Goal: Task Accomplishment & Management: Complete application form

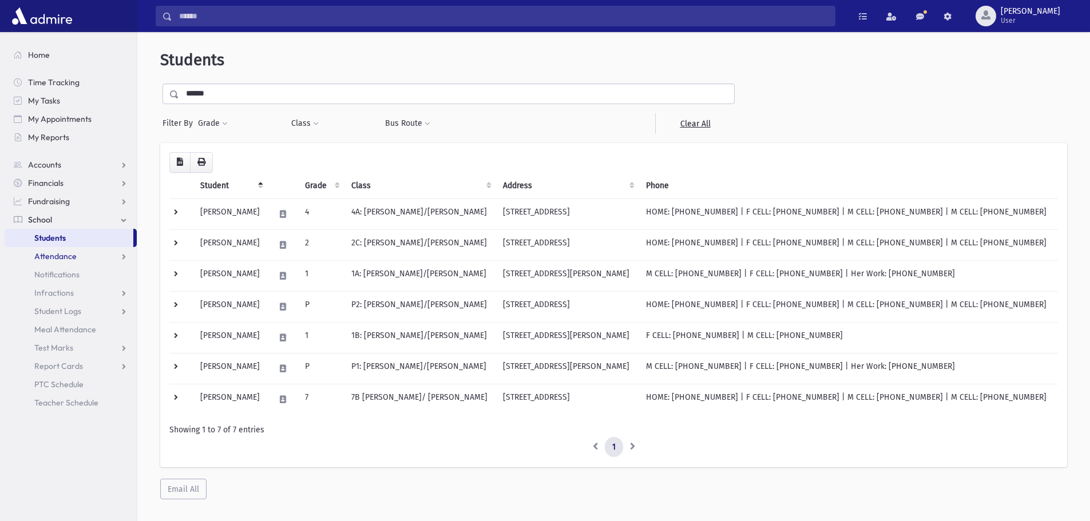
click at [53, 261] on span "Attendance" at bounding box center [55, 256] width 42 height 10
click at [56, 273] on span "Entry" at bounding box center [52, 274] width 19 height 10
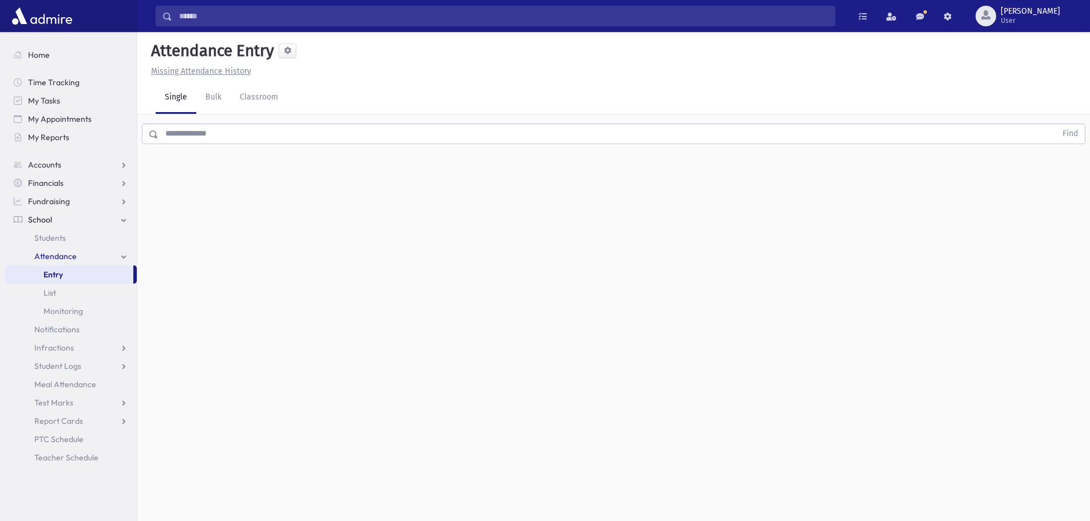
click at [217, 132] on input "text" at bounding box center [607, 134] width 898 height 21
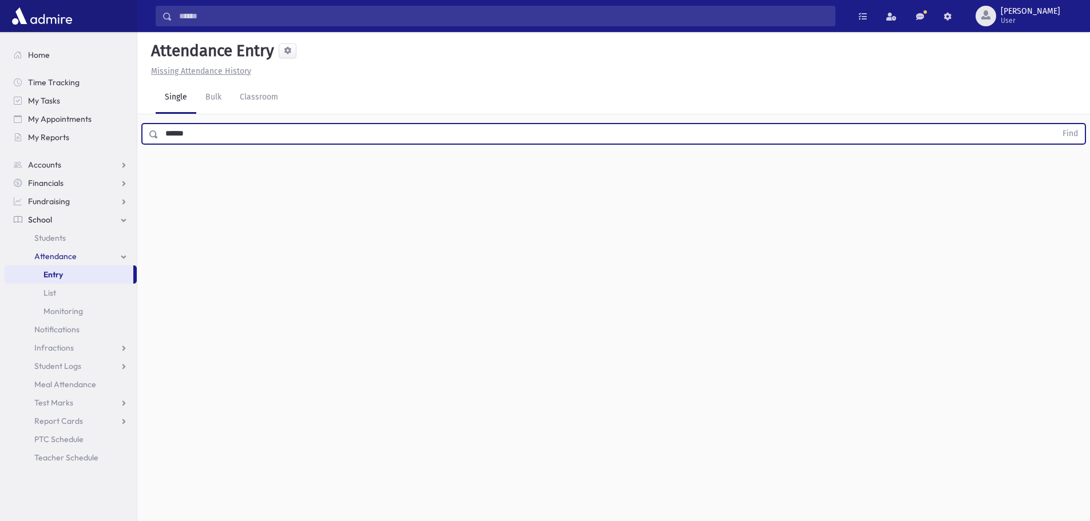
click at [1056, 124] on button "Find" at bounding box center [1070, 133] width 29 height 19
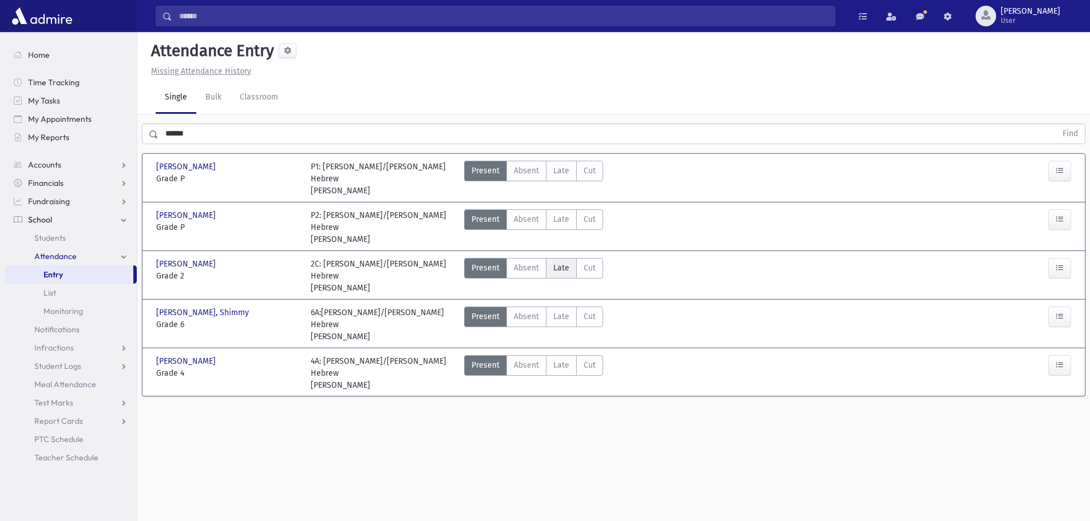
click at [562, 262] on span "Late" at bounding box center [561, 268] width 16 height 12
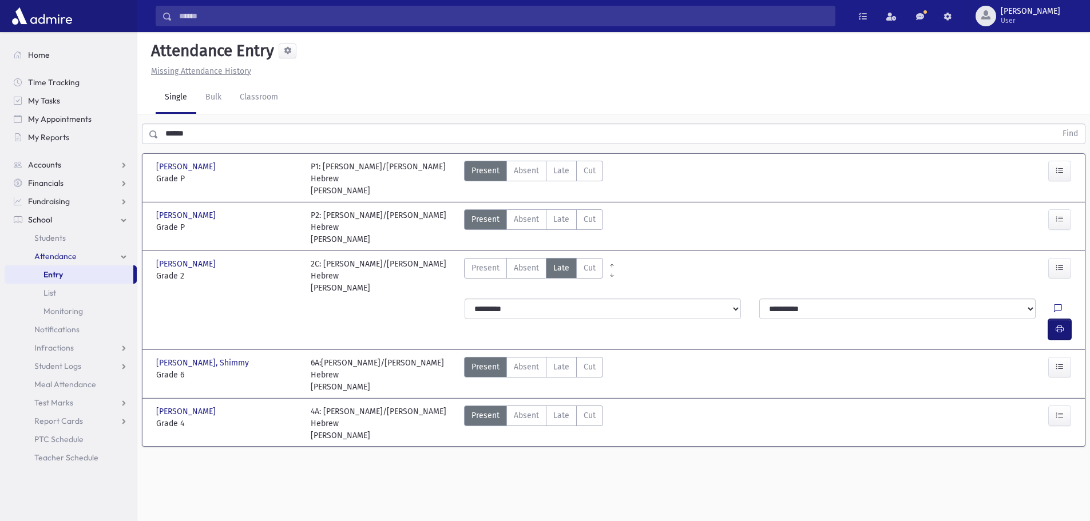
click at [1057, 324] on icon "button" at bounding box center [1060, 329] width 8 height 10
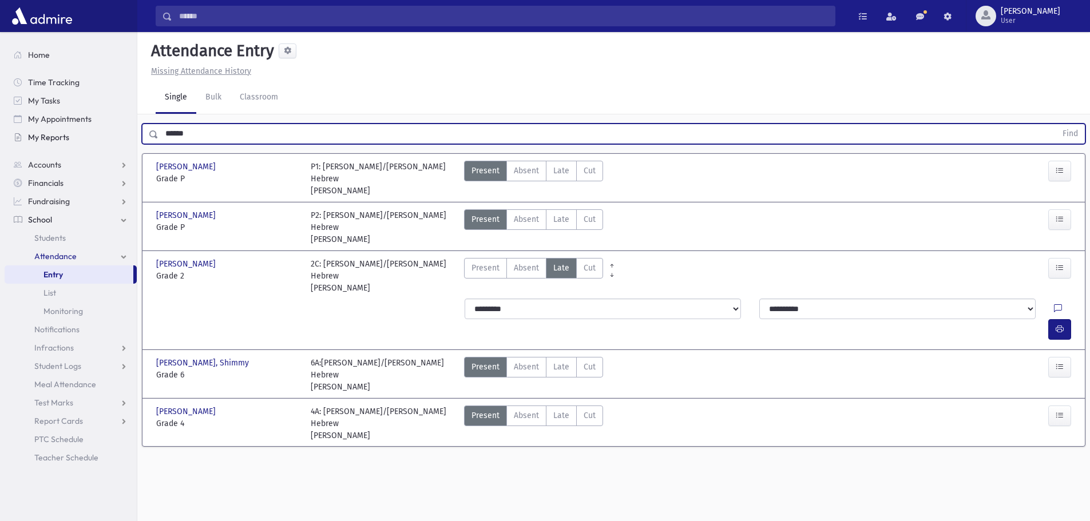
drag, startPoint x: 205, startPoint y: 136, endPoint x: 122, endPoint y: 138, distance: 82.4
click at [122, 138] on div "Search Results All Accounts" at bounding box center [545, 273] width 1090 height 547
click at [1056, 124] on button "Find" at bounding box center [1070, 133] width 29 height 19
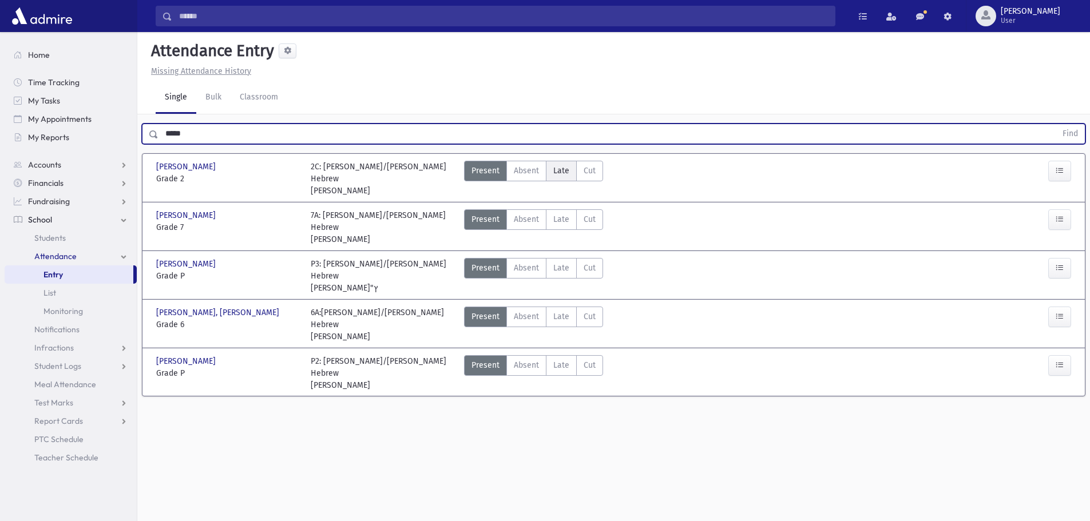
click at [562, 169] on span "Late" at bounding box center [561, 171] width 16 height 12
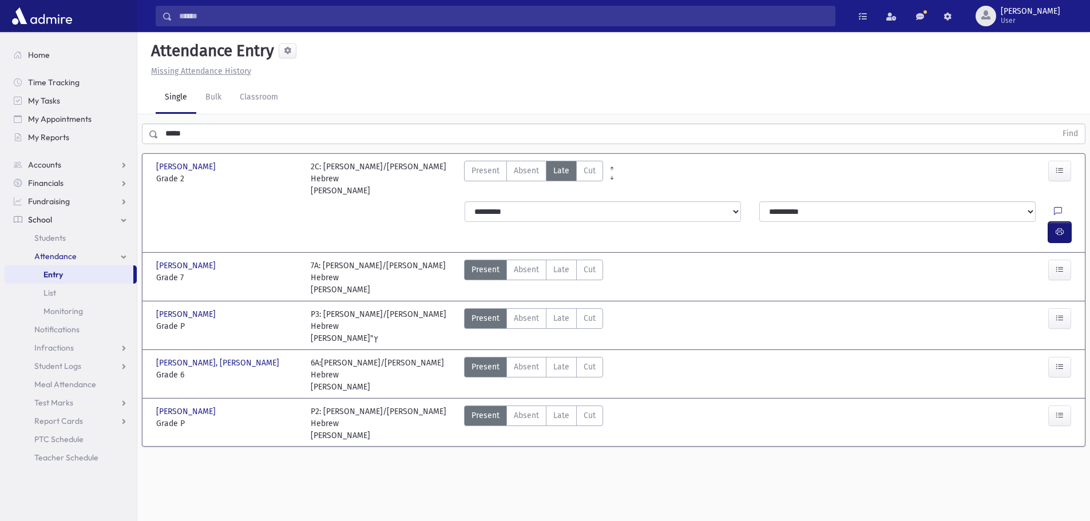
click at [1069, 222] on button "button" at bounding box center [1059, 232] width 23 height 21
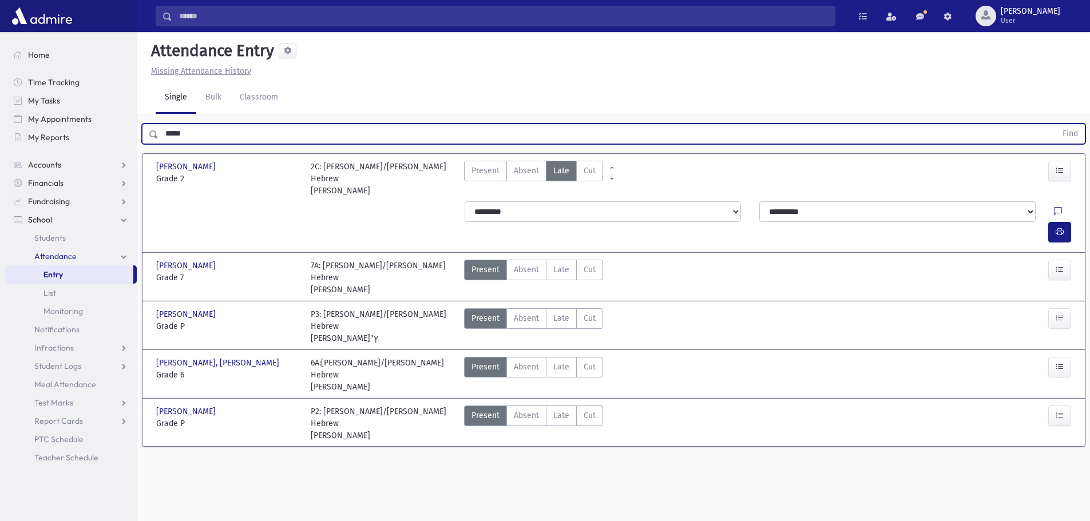
drag, startPoint x: 197, startPoint y: 128, endPoint x: 157, endPoint y: 126, distance: 40.7
click at [157, 126] on div "***** Find" at bounding box center [613, 134] width 943 height 21
click at [1056, 124] on button "Find" at bounding box center [1070, 133] width 29 height 19
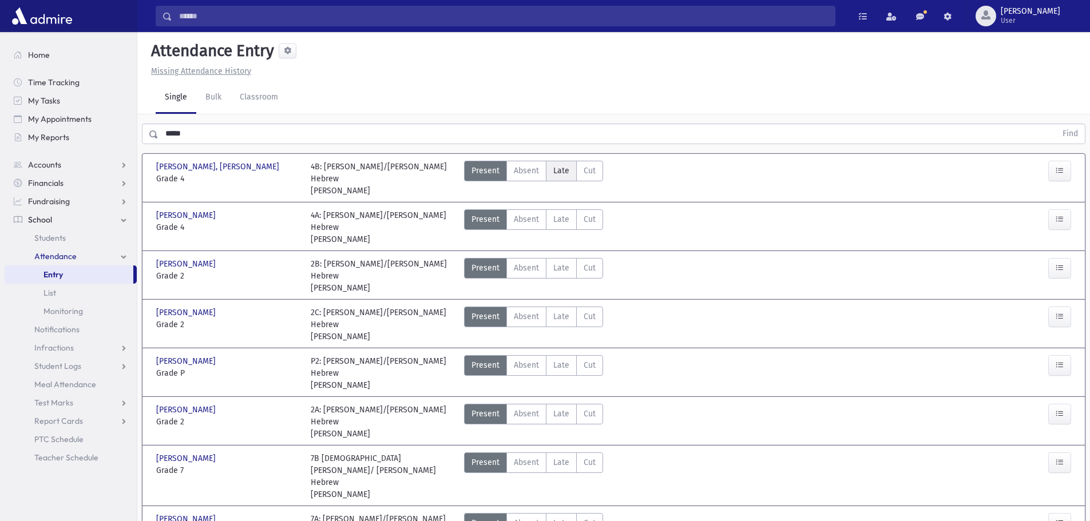
click at [566, 166] on span "Late" at bounding box center [561, 171] width 16 height 12
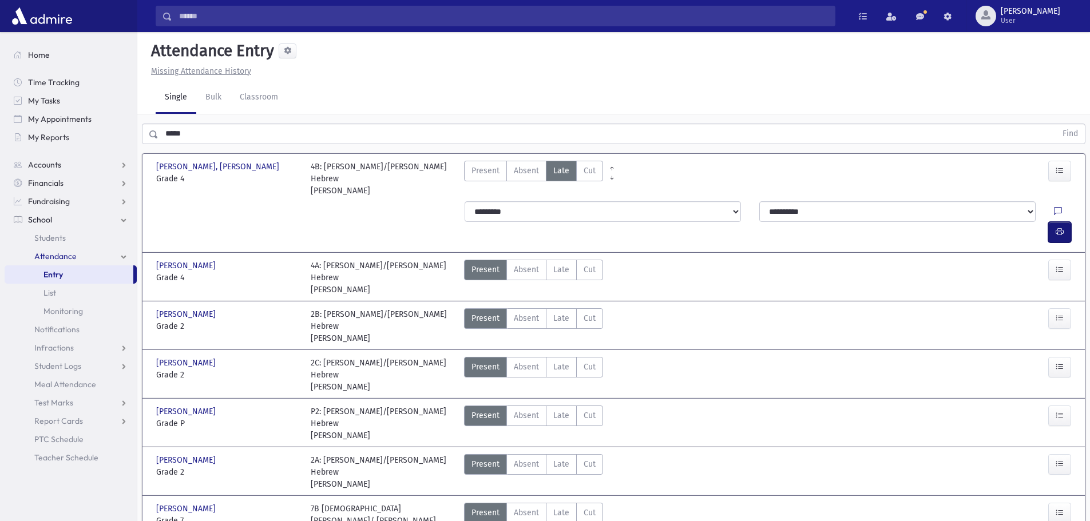
click at [1066, 222] on button "button" at bounding box center [1059, 232] width 23 height 21
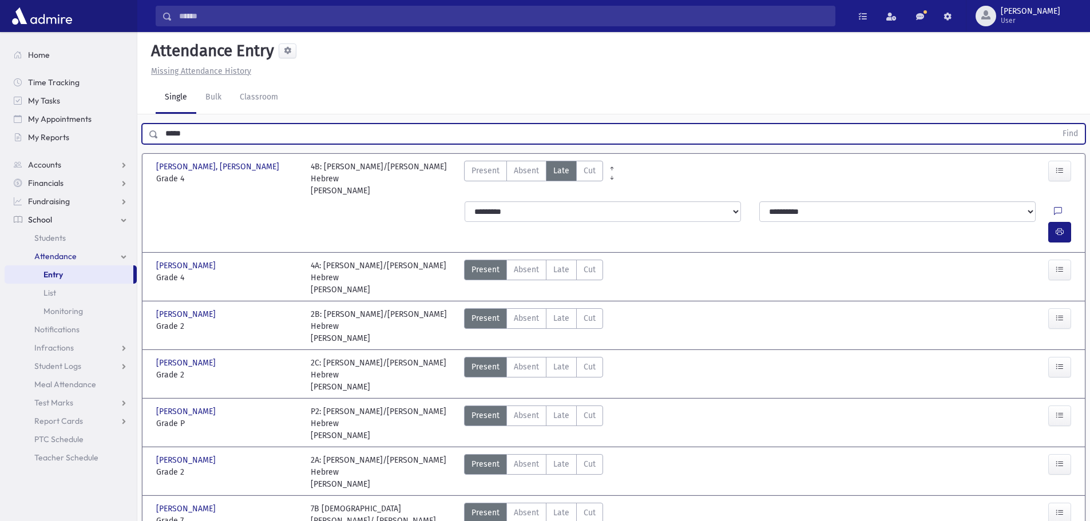
drag, startPoint x: 205, startPoint y: 136, endPoint x: 160, endPoint y: 136, distance: 45.8
click at [160, 136] on input "*****" at bounding box center [607, 134] width 898 height 21
click at [1056, 124] on button "Find" at bounding box center [1070, 133] width 29 height 19
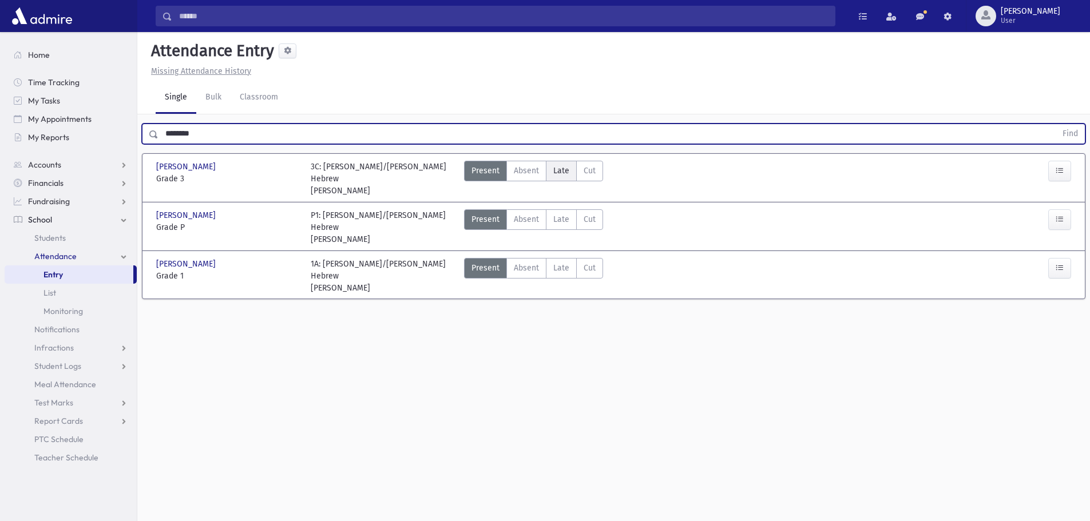
click at [556, 174] on span "Late" at bounding box center [561, 171] width 16 height 12
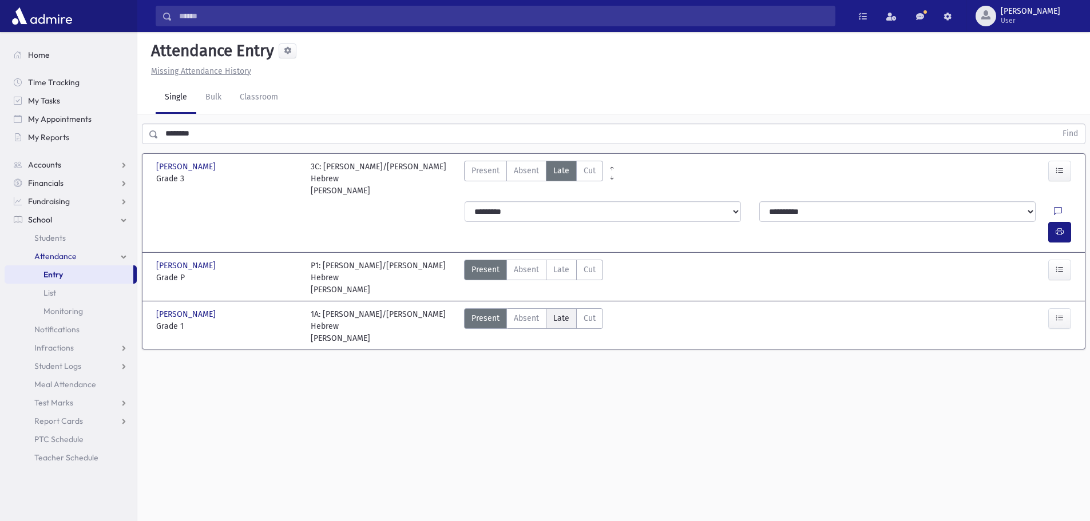
click at [559, 312] on span "Late" at bounding box center [561, 318] width 16 height 12
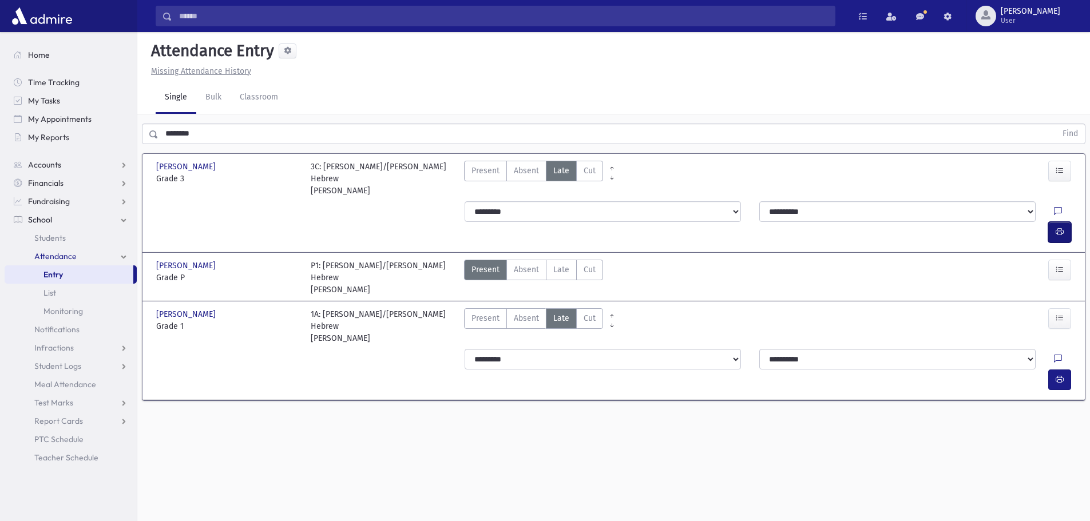
click at [1064, 222] on button "button" at bounding box center [1059, 232] width 23 height 21
click at [1063, 375] on icon "button" at bounding box center [1060, 380] width 8 height 10
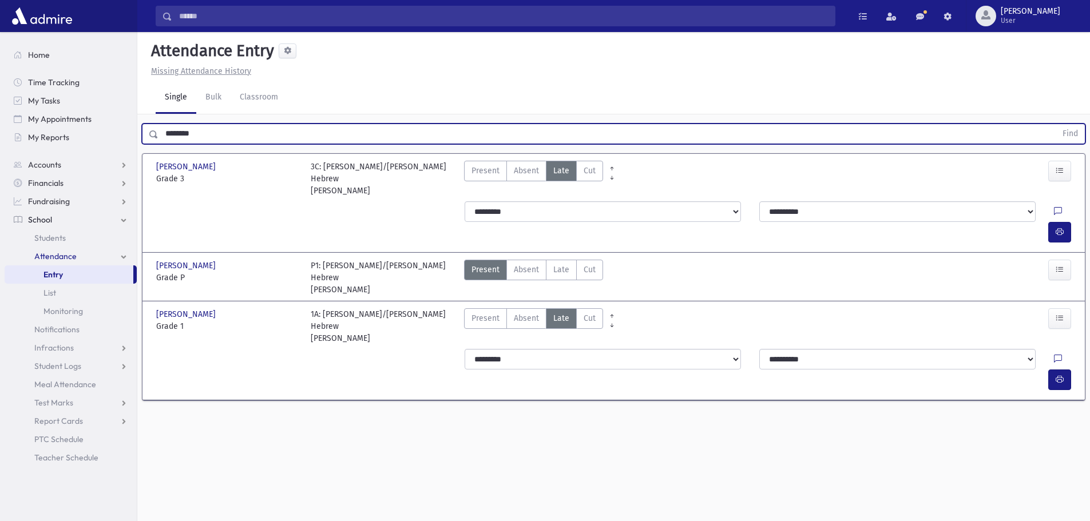
drag, startPoint x: 255, startPoint y: 144, endPoint x: 0, endPoint y: 100, distance: 258.8
click at [0, 100] on div "Search Results All Accounts" at bounding box center [545, 273] width 1090 height 547
click at [1056, 124] on button "Find" at bounding box center [1070, 133] width 29 height 19
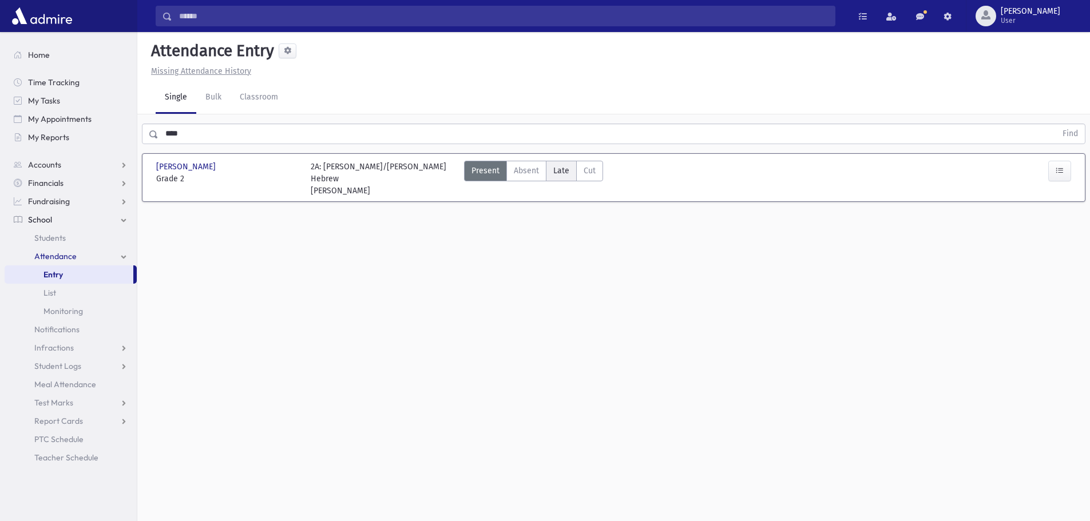
click at [568, 168] on span "Late" at bounding box center [561, 171] width 16 height 12
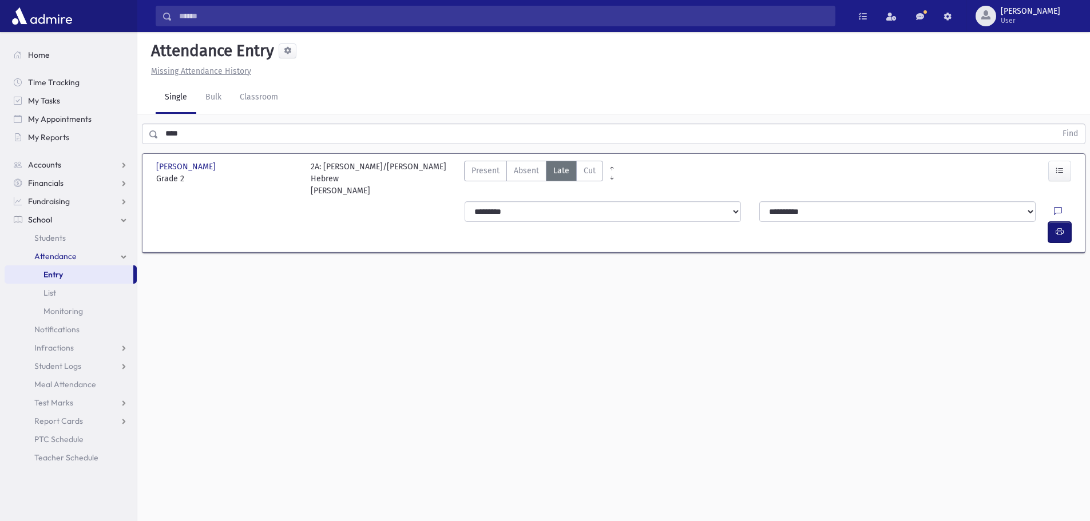
click at [1064, 222] on button "button" at bounding box center [1059, 232] width 23 height 21
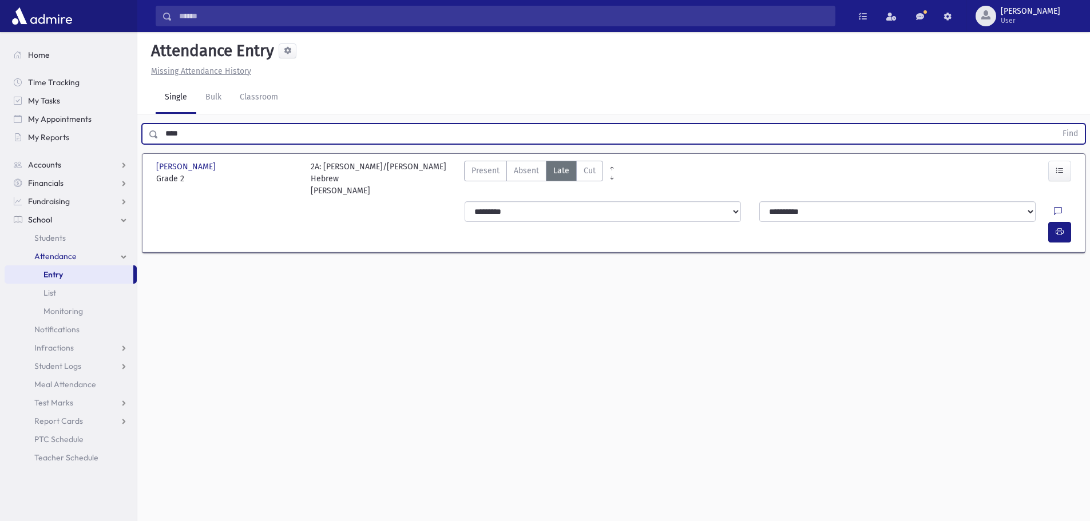
drag, startPoint x: 273, startPoint y: 143, endPoint x: 155, endPoint y: 118, distance: 121.0
click at [155, 118] on div "**** Find" at bounding box center [613, 131] width 953 height 34
click at [1056, 124] on button "Find" at bounding box center [1070, 133] width 29 height 19
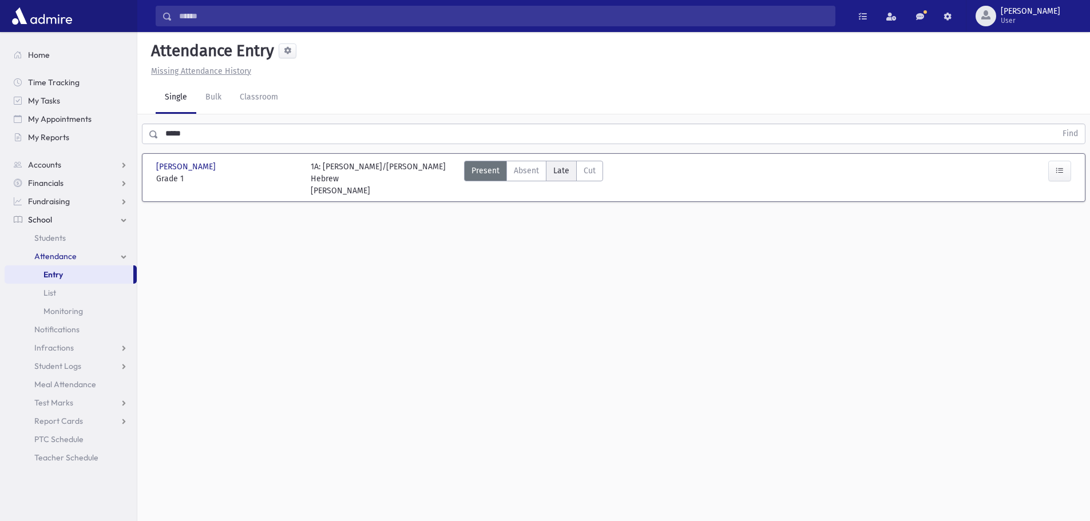
click at [554, 171] on span "Late" at bounding box center [561, 171] width 16 height 12
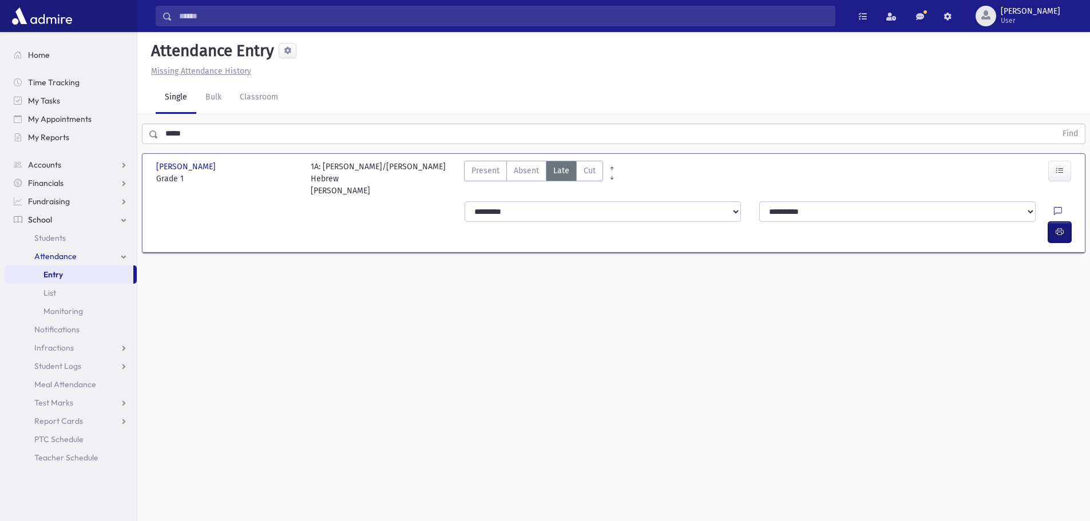
click at [1064, 222] on button "button" at bounding box center [1059, 232] width 23 height 21
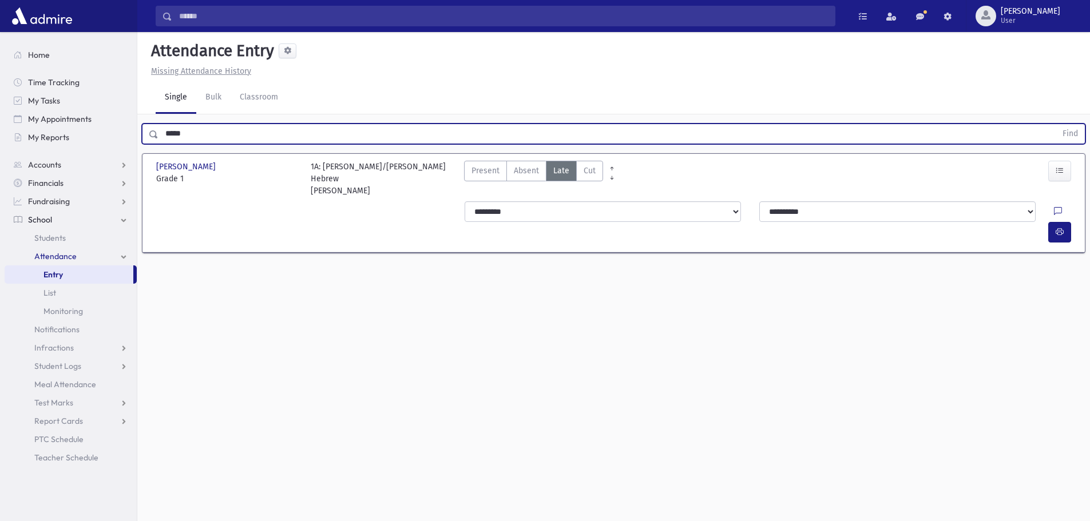
drag, startPoint x: 188, startPoint y: 137, endPoint x: 162, endPoint y: 134, distance: 26.5
click at [162, 134] on input "*****" at bounding box center [607, 134] width 898 height 21
click at [1056, 124] on button "Find" at bounding box center [1070, 133] width 29 height 19
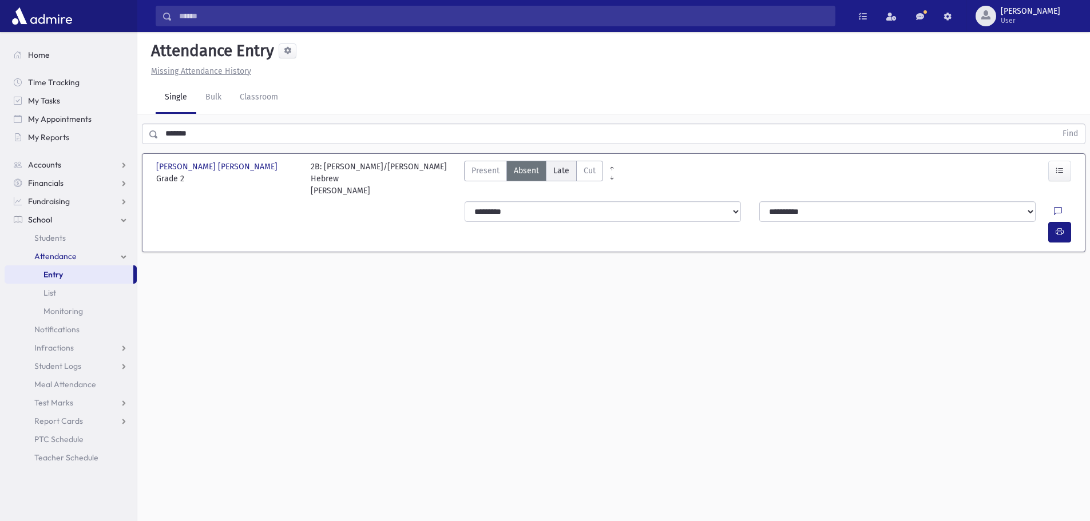
drag, startPoint x: 558, startPoint y: 166, endPoint x: 565, endPoint y: 159, distance: 10.1
click at [558, 165] on span "Late" at bounding box center [561, 171] width 16 height 12
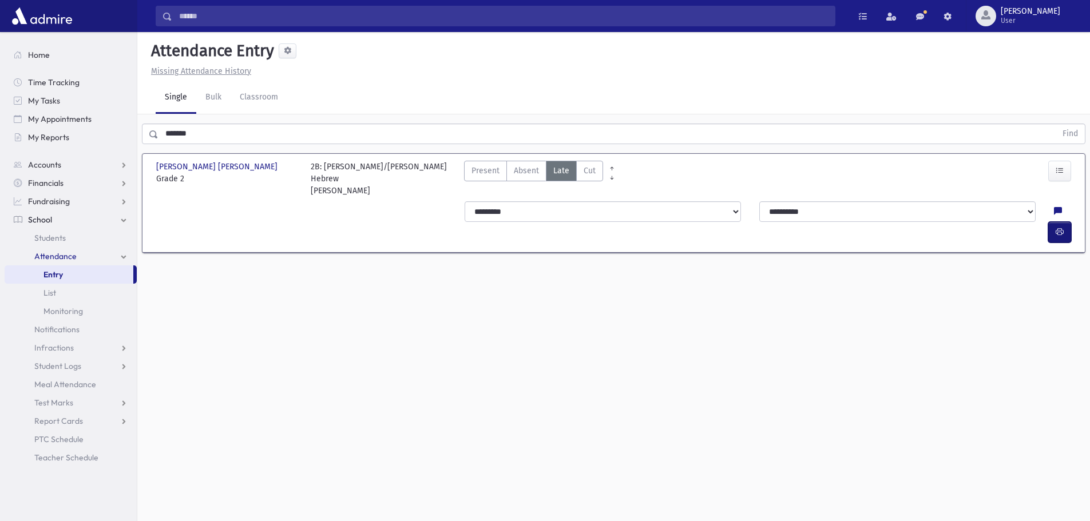
click at [1063, 227] on icon "button" at bounding box center [1060, 232] width 8 height 10
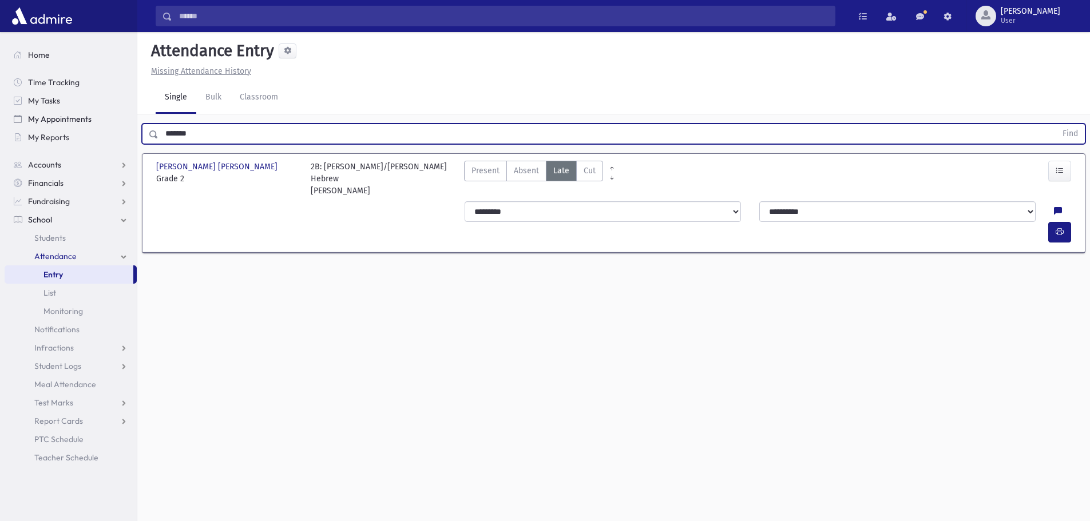
drag, startPoint x: 250, startPoint y: 138, endPoint x: 70, endPoint y: 125, distance: 180.1
click at [70, 125] on div "Search Results All Accounts" at bounding box center [545, 273] width 1090 height 547
click at [1056, 124] on button "Find" at bounding box center [1070, 133] width 29 height 19
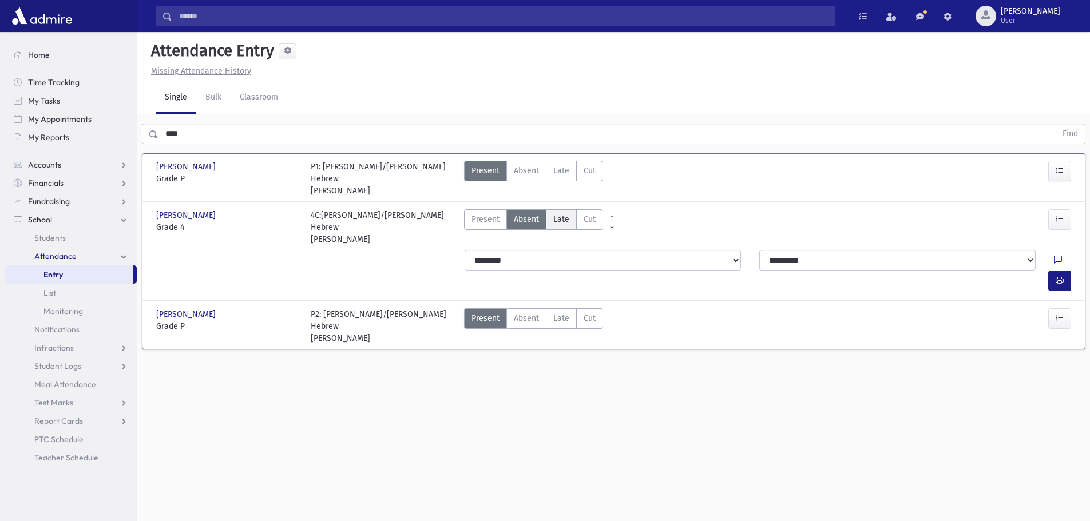
click at [561, 225] on label "Late Late" at bounding box center [561, 219] width 31 height 21
click at [1062, 276] on icon "button" at bounding box center [1060, 281] width 8 height 10
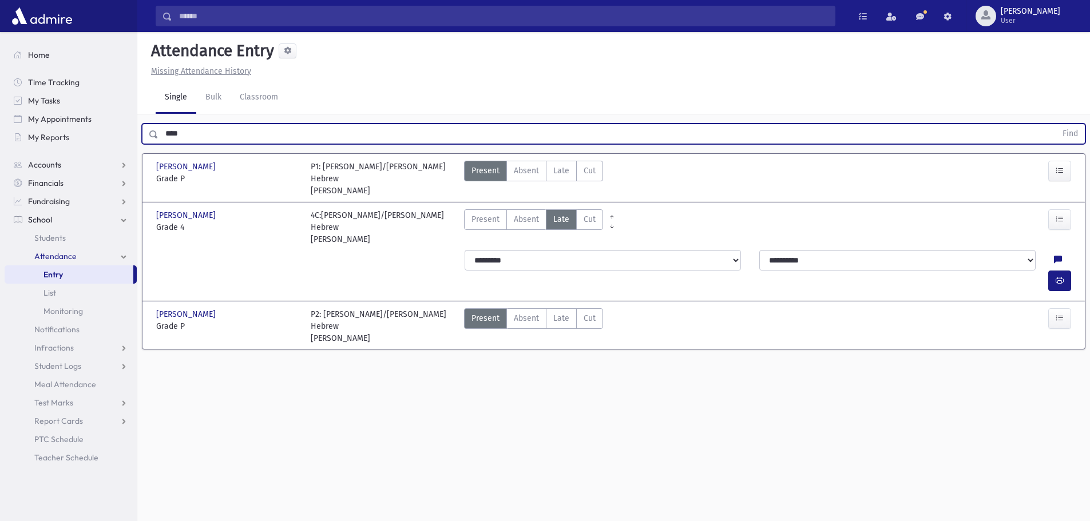
drag, startPoint x: 235, startPoint y: 138, endPoint x: 165, endPoint y: 141, distance: 69.9
click at [165, 141] on input "****" at bounding box center [607, 134] width 898 height 21
click at [1056, 124] on button "Find" at bounding box center [1070, 133] width 29 height 19
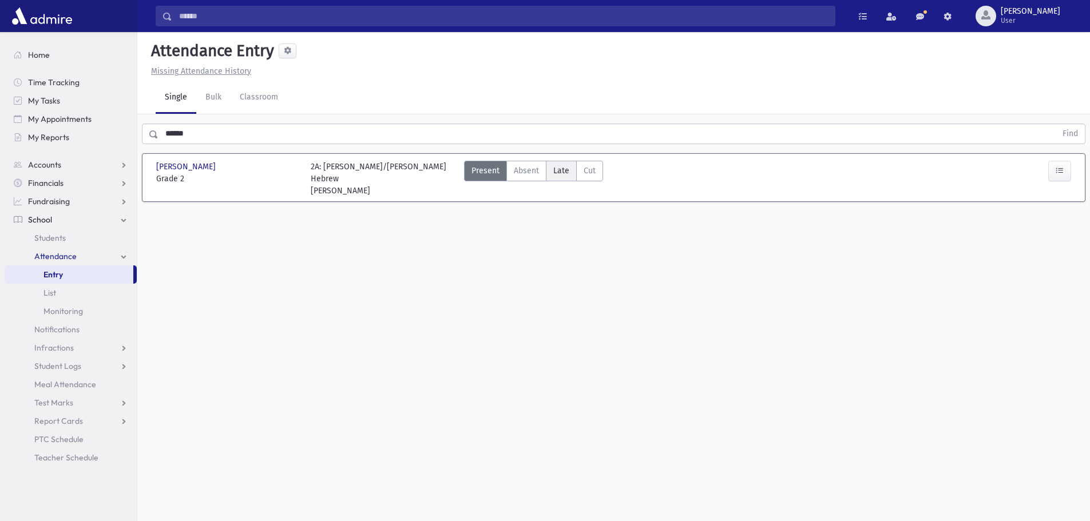
click at [556, 172] on span "Late" at bounding box center [561, 171] width 16 height 12
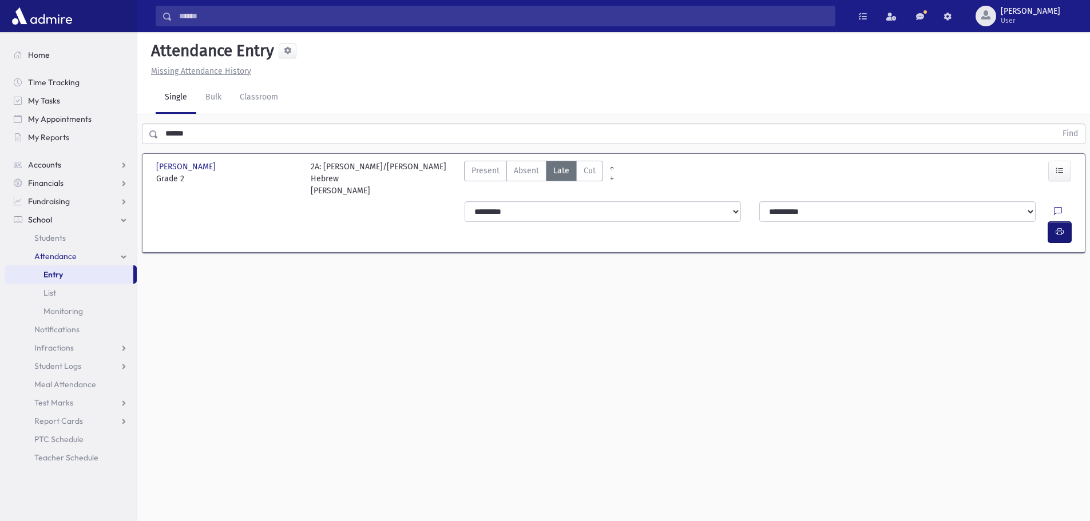
click at [1061, 227] on icon "button" at bounding box center [1060, 232] width 8 height 10
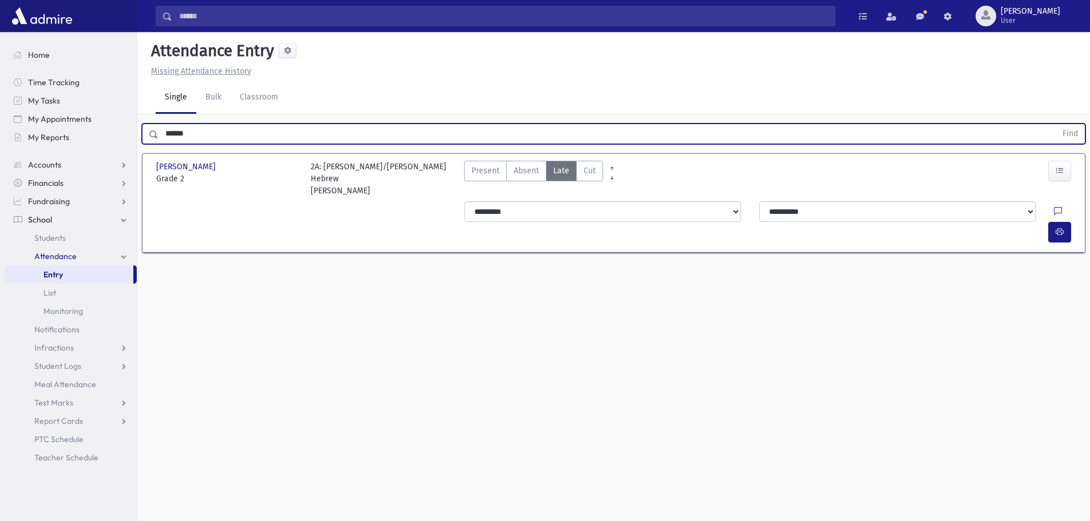
drag, startPoint x: 217, startPoint y: 140, endPoint x: 149, endPoint y: 144, distance: 68.2
click at [149, 144] on div "****** Find" at bounding box center [613, 134] width 943 height 21
click at [1056, 124] on button "Find" at bounding box center [1070, 133] width 29 height 19
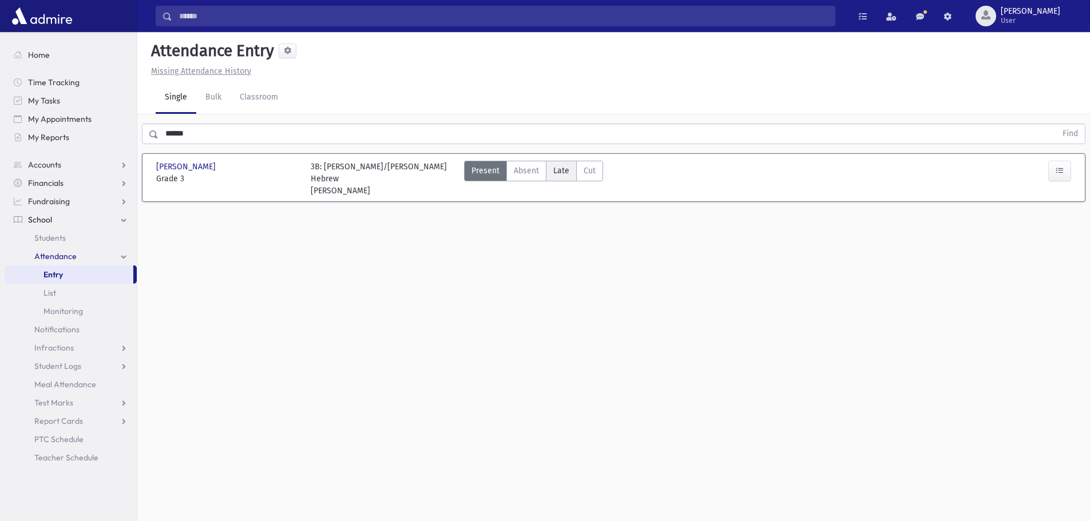
click at [554, 174] on span "Late" at bounding box center [561, 171] width 16 height 12
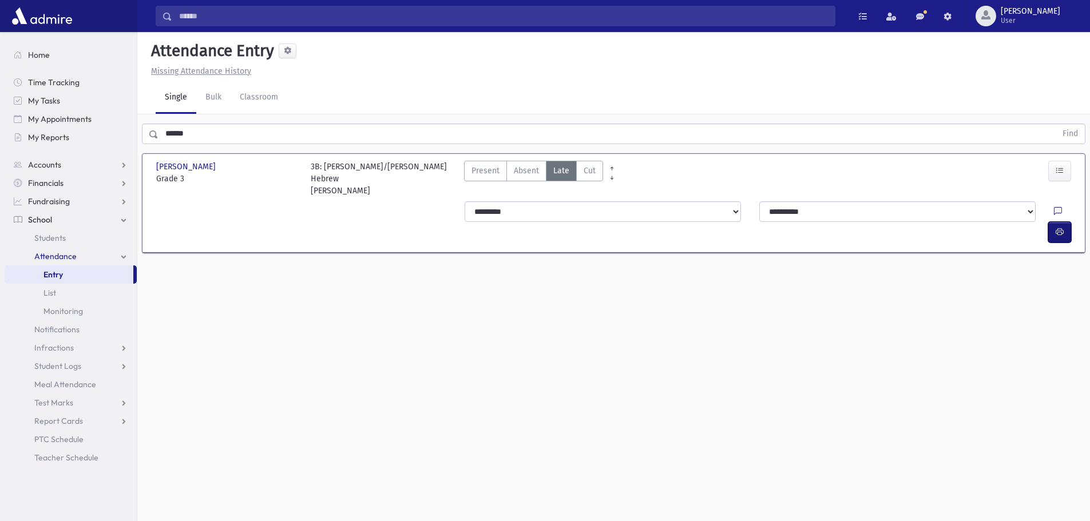
click at [1063, 222] on button "button" at bounding box center [1059, 232] width 23 height 21
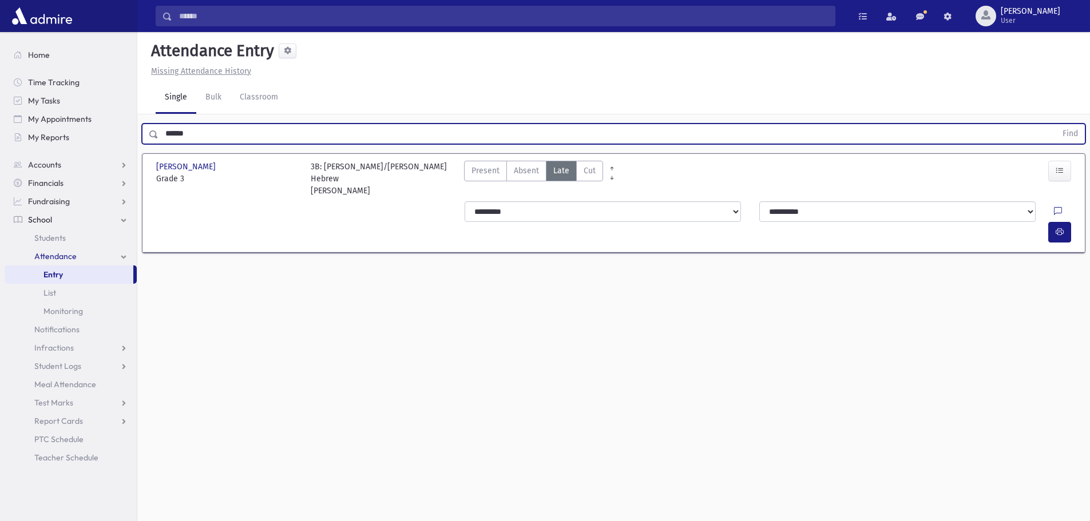
drag, startPoint x: 215, startPoint y: 129, endPoint x: 160, endPoint y: 138, distance: 55.1
click at [160, 138] on input "******" at bounding box center [607, 134] width 898 height 21
click at [1056, 124] on button "Find" at bounding box center [1070, 133] width 29 height 19
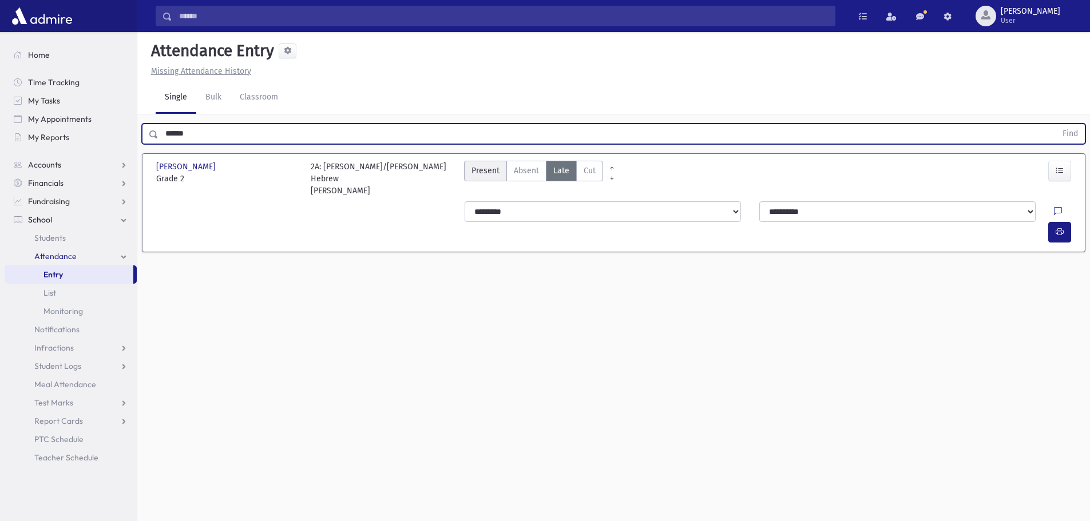
click at [486, 163] on label "Present P" at bounding box center [485, 171] width 43 height 21
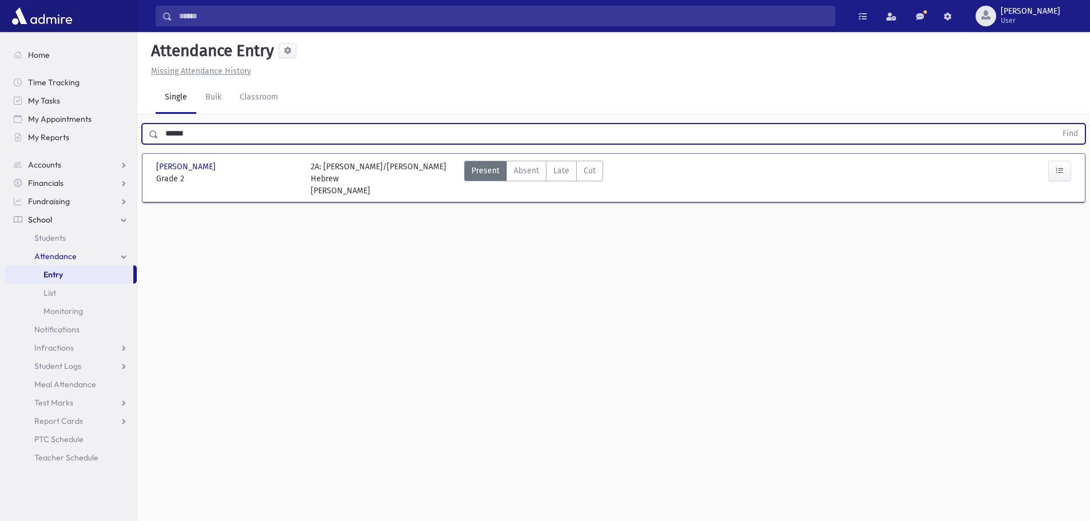
drag, startPoint x: 420, startPoint y: 129, endPoint x: 139, endPoint y: 128, distance: 280.9
click at [139, 128] on div "****** Find" at bounding box center [613, 131] width 953 height 34
click at [1056, 124] on button "Find" at bounding box center [1070, 133] width 29 height 19
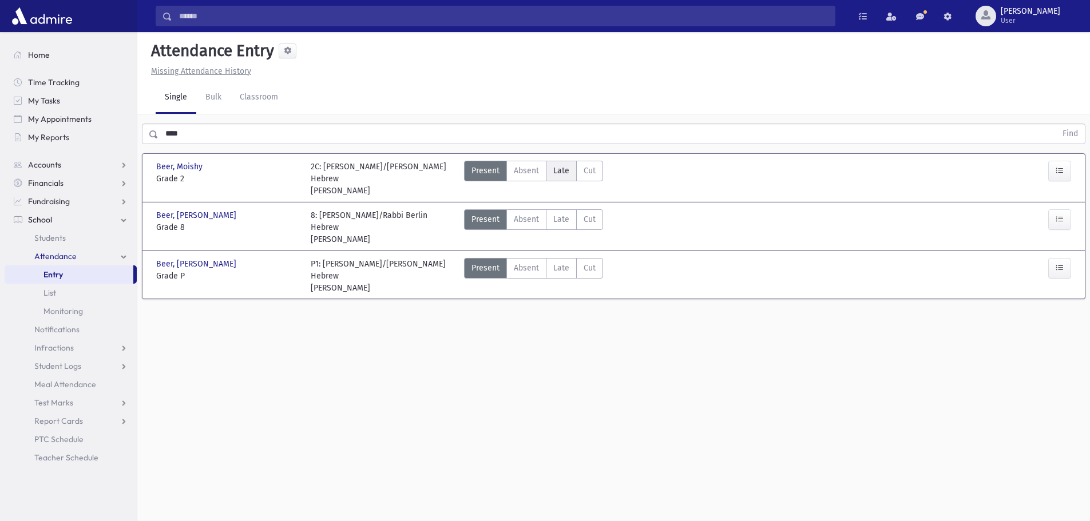
click at [553, 175] on span "Late" at bounding box center [561, 171] width 16 height 12
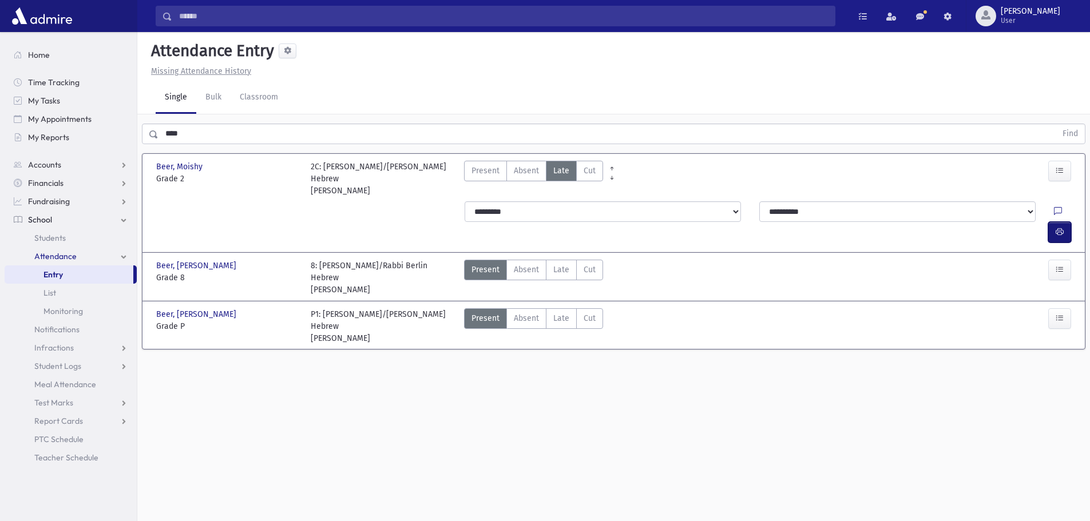
click at [1058, 227] on icon "button" at bounding box center [1060, 232] width 8 height 10
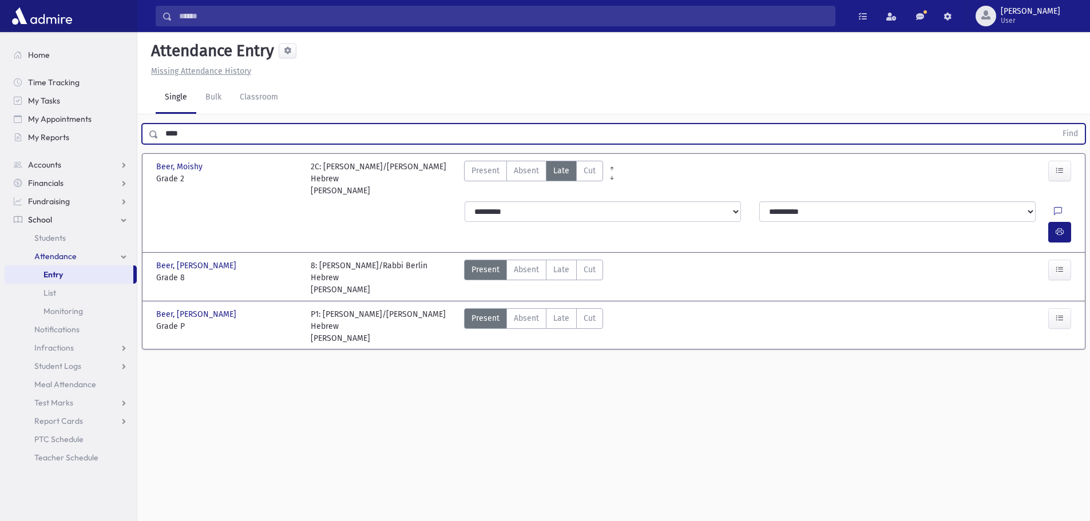
drag, startPoint x: 225, startPoint y: 141, endPoint x: 168, endPoint y: 146, distance: 57.4
click at [168, 146] on div "**** Find" at bounding box center [613, 131] width 953 height 34
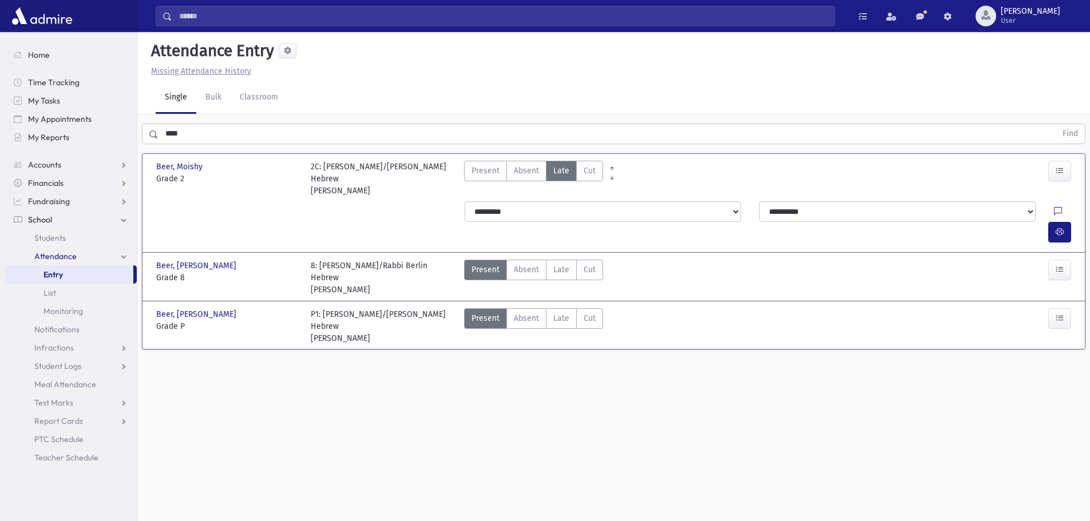
click at [168, 146] on div "**** Find" at bounding box center [613, 131] width 953 height 34
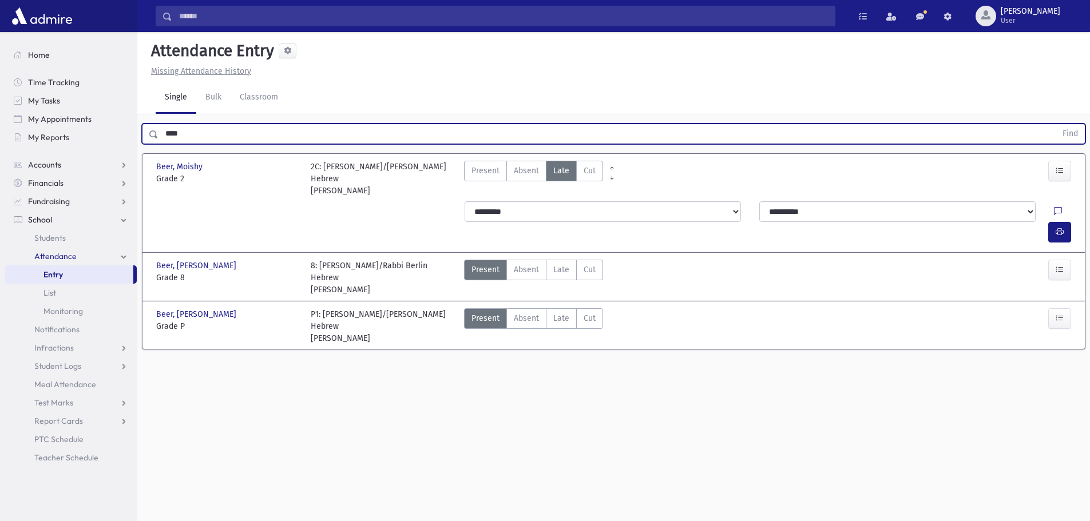
drag, startPoint x: 195, startPoint y: 134, endPoint x: 151, endPoint y: 137, distance: 43.6
click at [151, 137] on div "**** Find" at bounding box center [613, 134] width 943 height 21
click at [1056, 124] on button "Find" at bounding box center [1070, 133] width 29 height 19
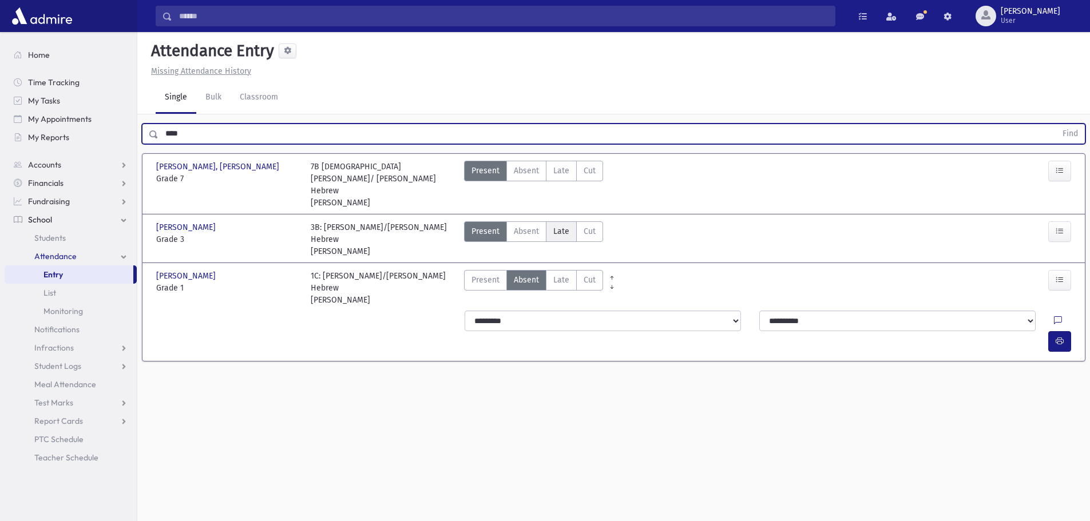
click at [566, 225] on span "Late" at bounding box center [561, 231] width 16 height 12
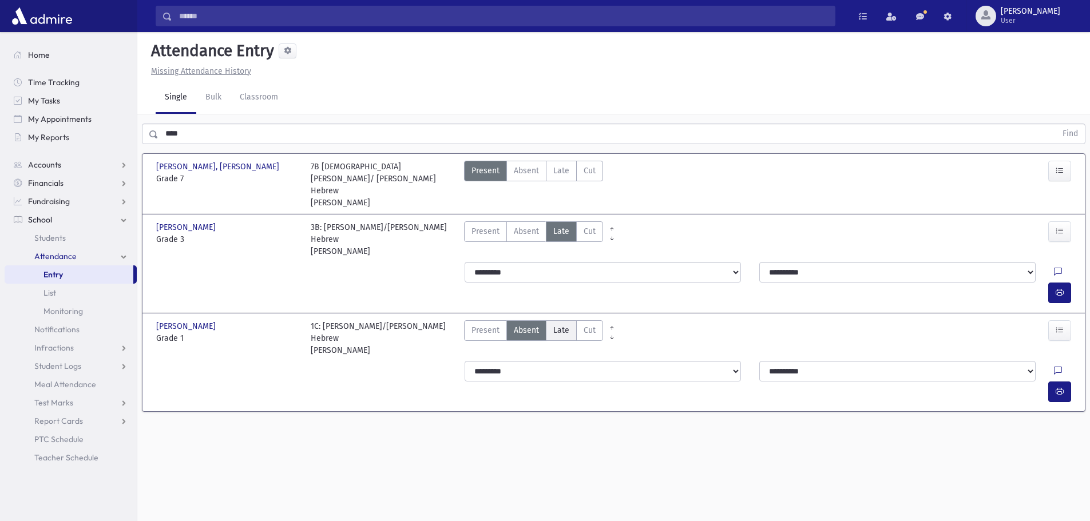
click at [556, 320] on label "Late Late" at bounding box center [561, 330] width 31 height 21
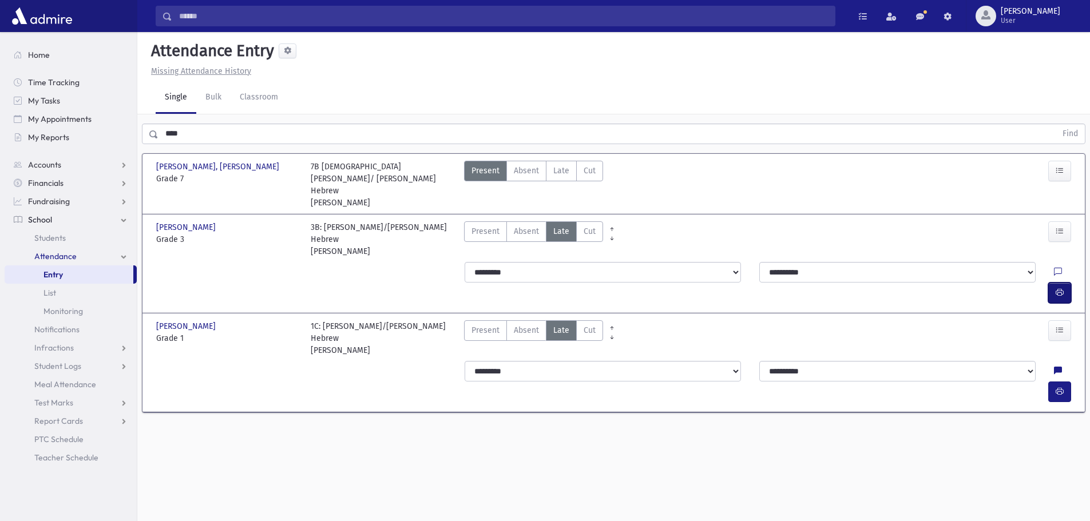
click at [1054, 283] on button "button" at bounding box center [1059, 293] width 23 height 21
click at [1063, 387] on icon "button" at bounding box center [1060, 392] width 8 height 10
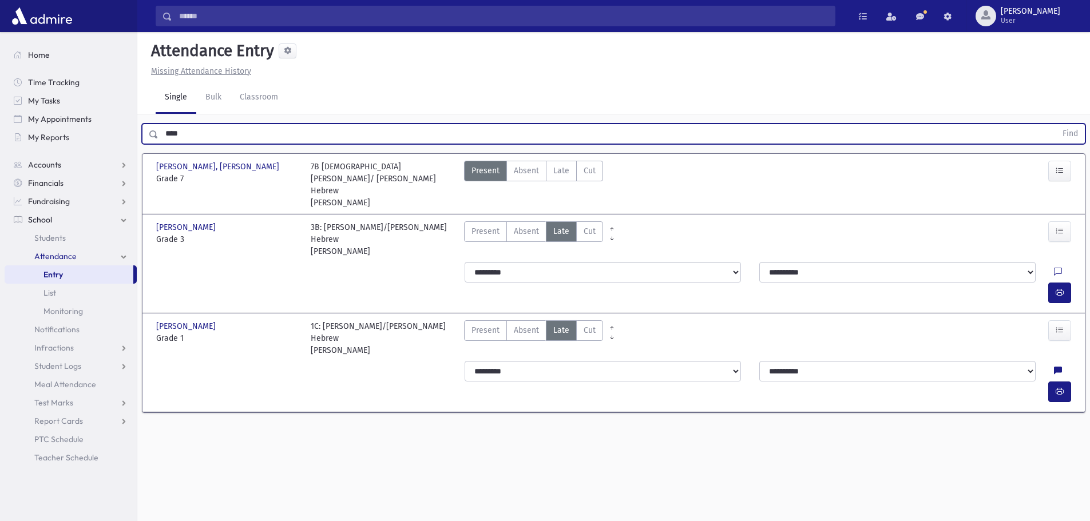
drag, startPoint x: 200, startPoint y: 134, endPoint x: 162, endPoint y: 136, distance: 38.4
click at [162, 136] on input "****" at bounding box center [607, 134] width 898 height 21
click at [1056, 124] on button "Find" at bounding box center [1070, 133] width 29 height 19
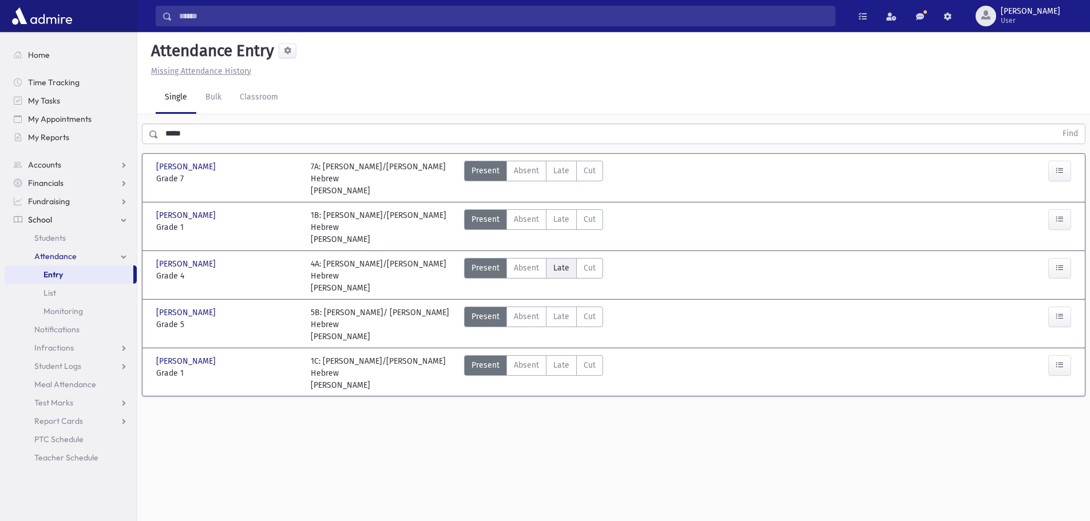
click at [569, 258] on label "Late Late" at bounding box center [561, 268] width 31 height 21
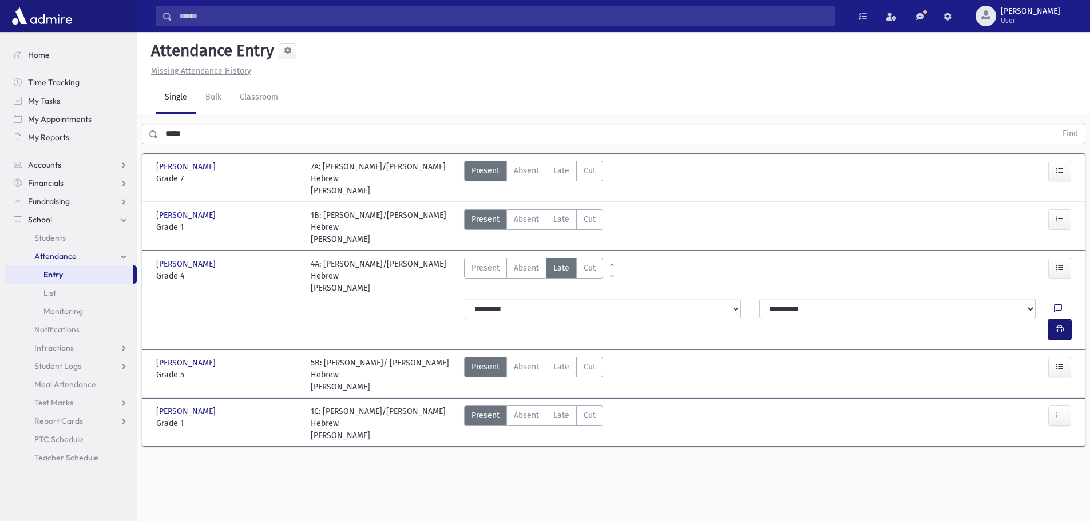
click at [1060, 324] on icon "button" at bounding box center [1060, 329] width 8 height 10
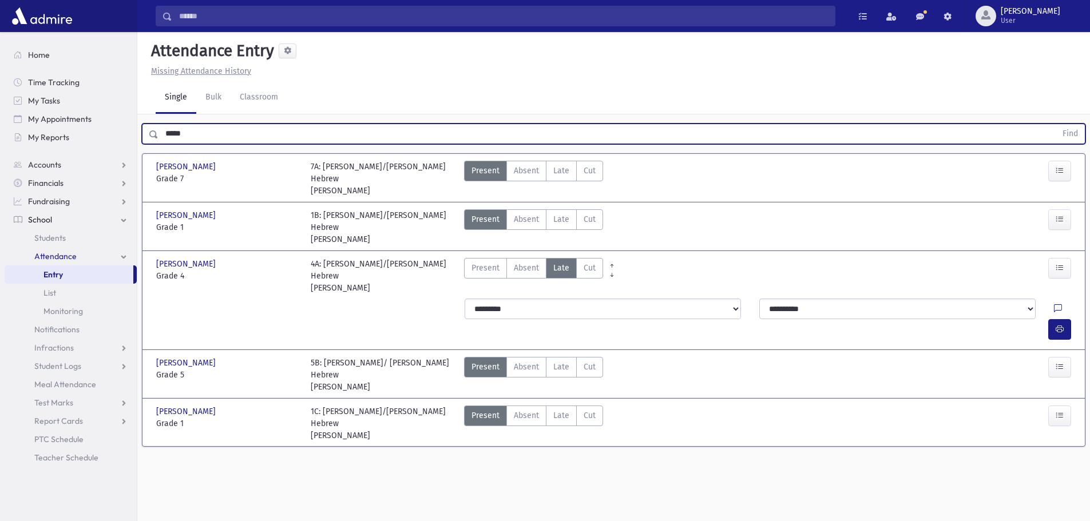
drag, startPoint x: 199, startPoint y: 132, endPoint x: 145, endPoint y: 138, distance: 54.1
click at [145, 138] on div "***** Find" at bounding box center [613, 134] width 943 height 21
click at [1056, 124] on button "Find" at bounding box center [1070, 133] width 29 height 19
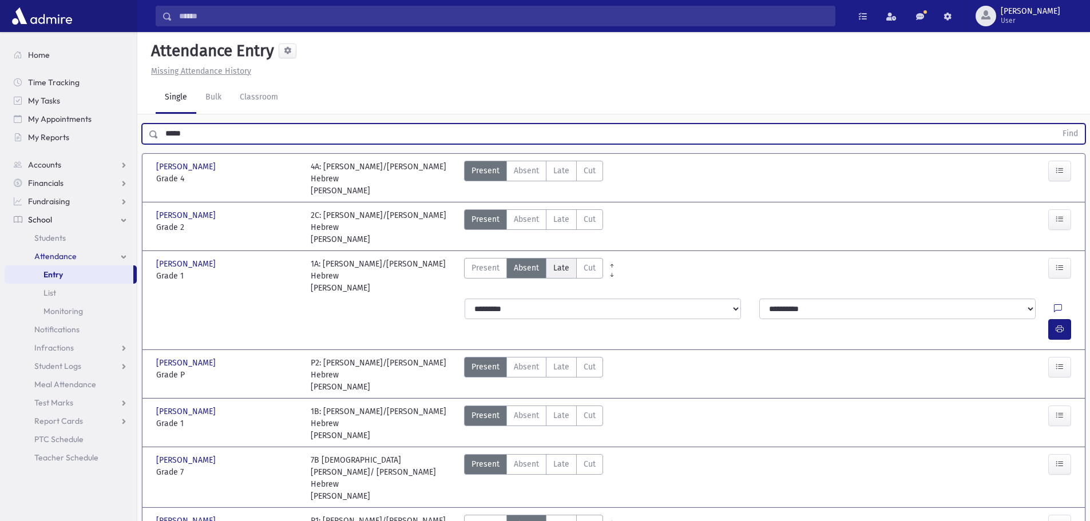
click at [557, 262] on span "Late" at bounding box center [561, 268] width 16 height 12
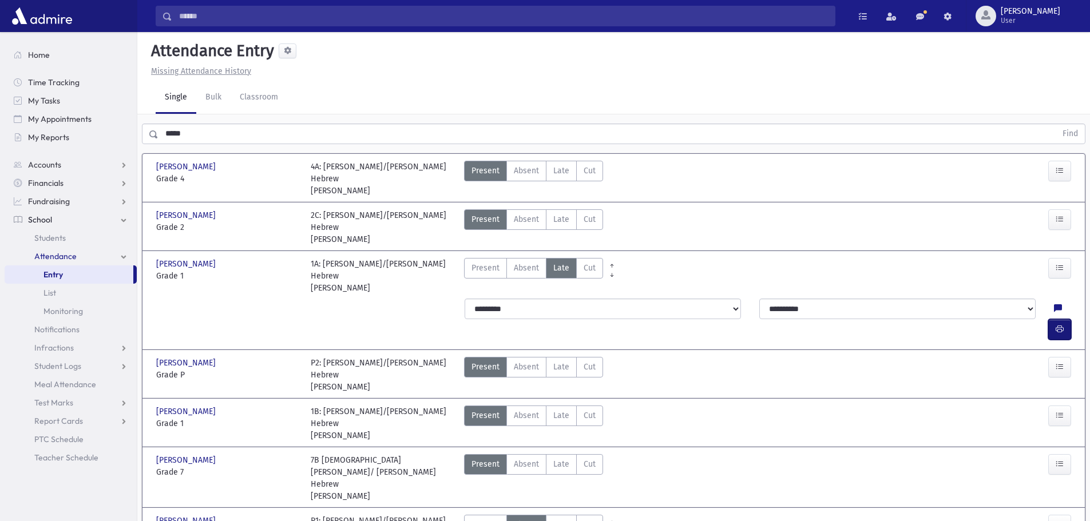
click at [1062, 324] on icon "button" at bounding box center [1060, 329] width 8 height 10
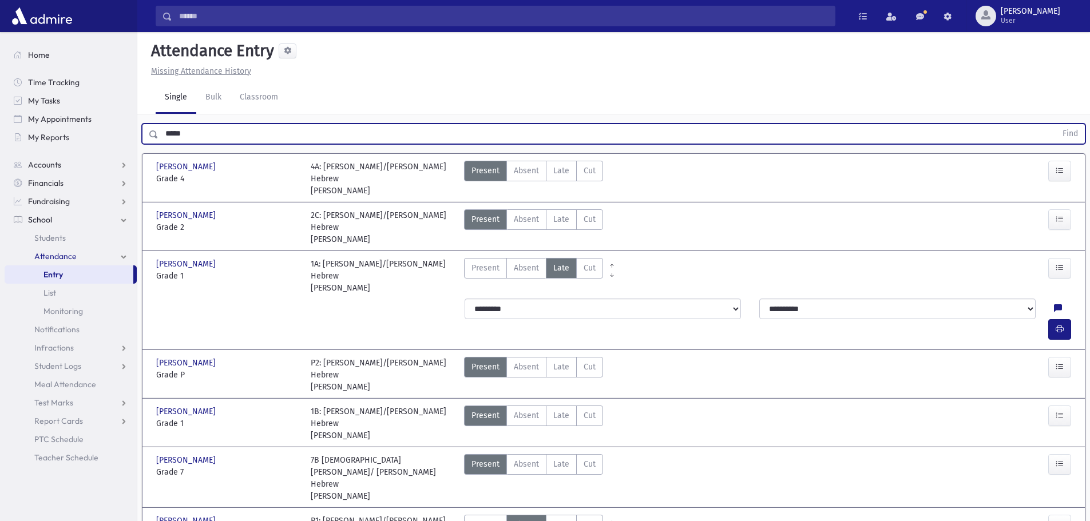
drag, startPoint x: 260, startPoint y: 135, endPoint x: 149, endPoint y: 143, distance: 111.3
click at [149, 143] on div "***** Find" at bounding box center [613, 134] width 943 height 21
click at [1056, 124] on button "Find" at bounding box center [1070, 133] width 29 height 19
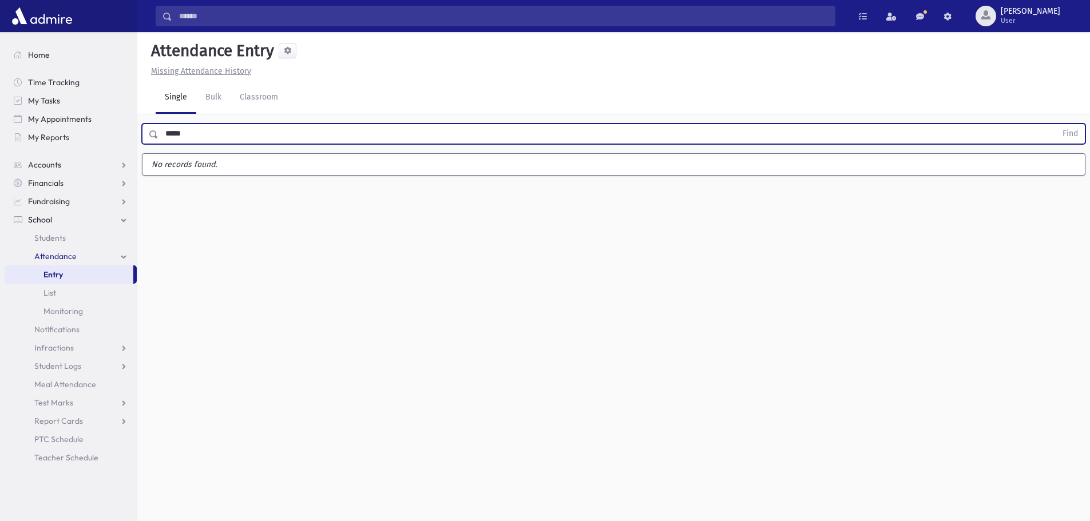
click at [1056, 124] on button "Find" at bounding box center [1070, 133] width 29 height 19
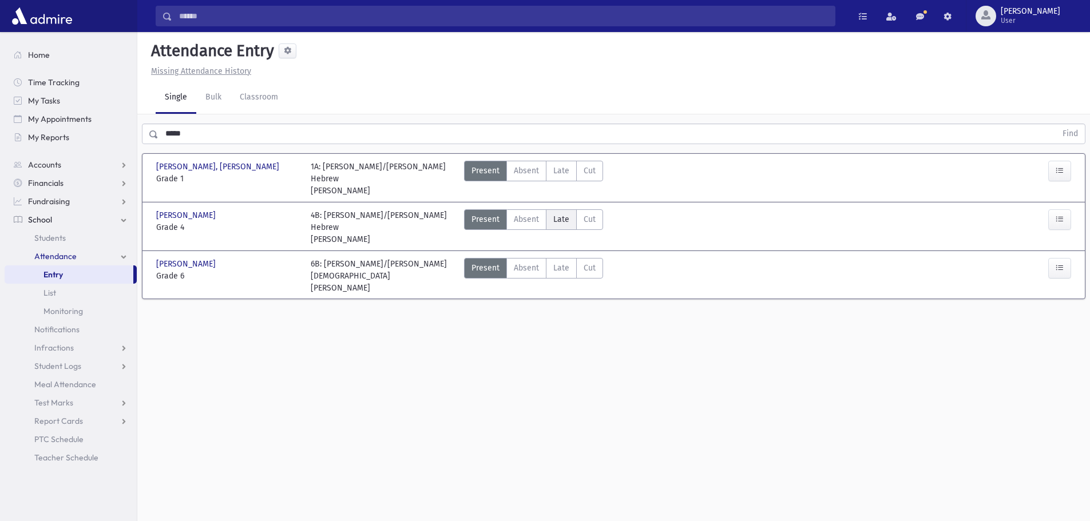
click at [564, 213] on span "Late" at bounding box center [561, 219] width 16 height 12
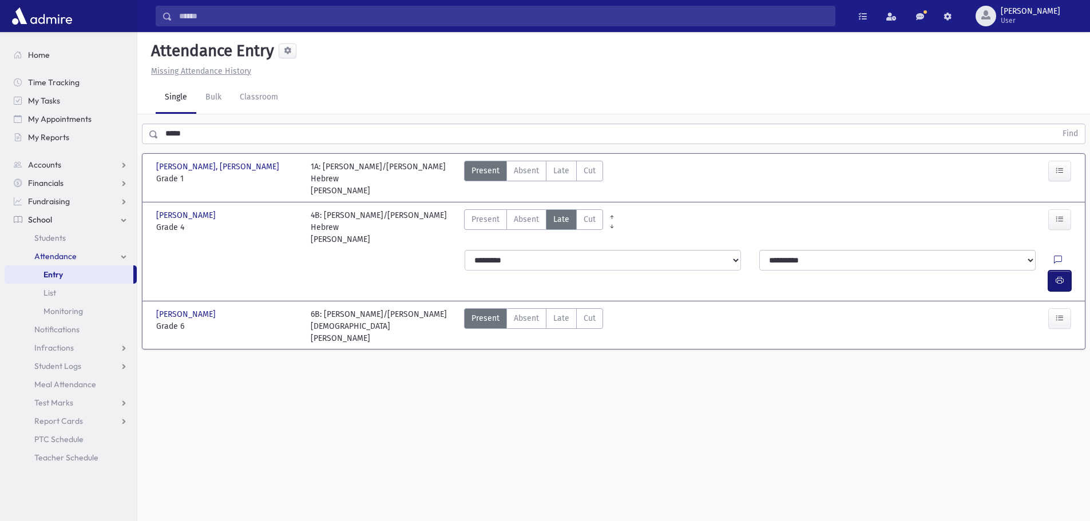
click at [1058, 276] on icon "button" at bounding box center [1060, 281] width 8 height 10
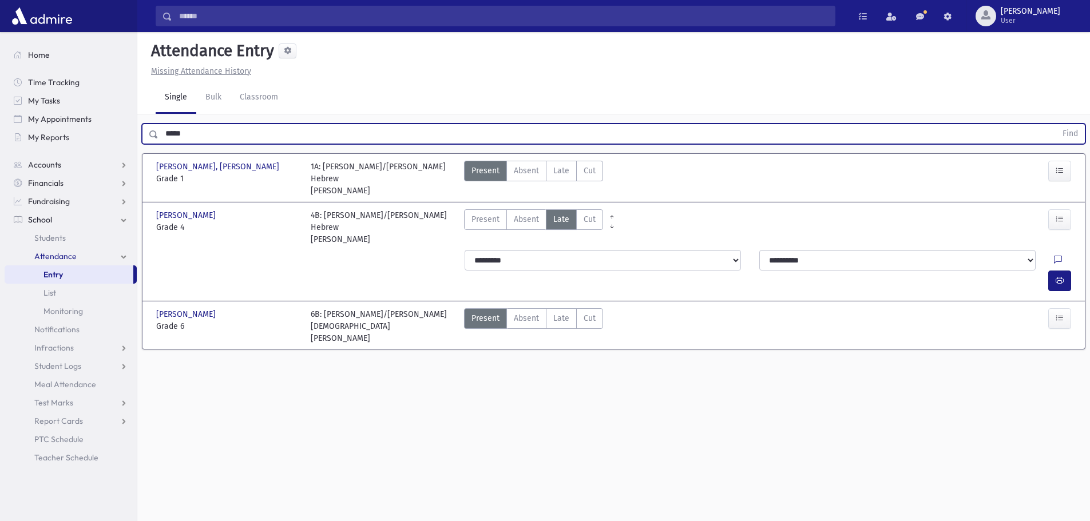
drag, startPoint x: 235, startPoint y: 136, endPoint x: 136, endPoint y: 153, distance: 99.8
click at [136, 153] on div "Search Results All Accounts" at bounding box center [545, 273] width 1090 height 547
click at [1056, 124] on button "Find" at bounding box center [1070, 133] width 29 height 19
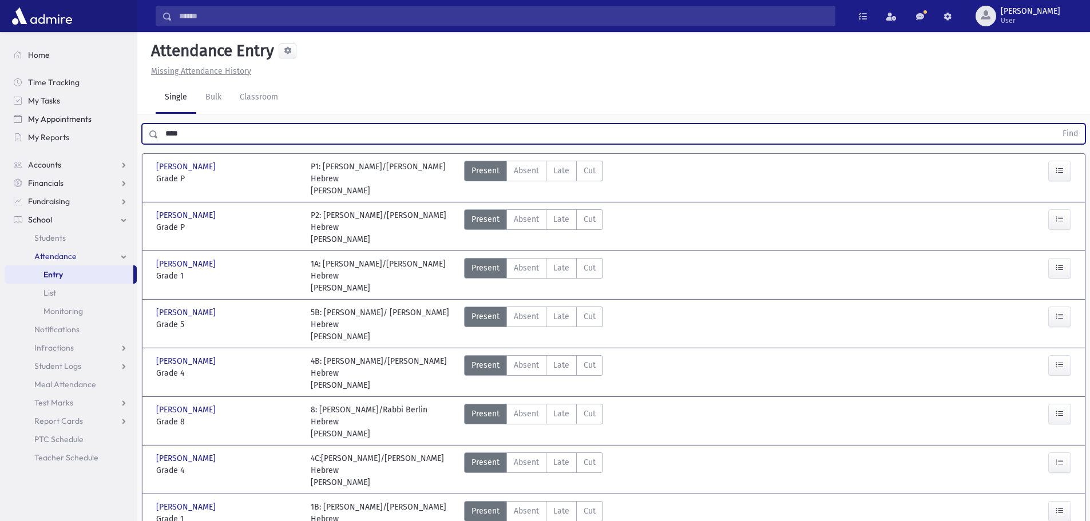
drag, startPoint x: 196, startPoint y: 131, endPoint x: 82, endPoint y: 117, distance: 114.7
click at [82, 117] on div "Search Results All Accounts" at bounding box center [545, 342] width 1090 height 684
drag, startPoint x: 215, startPoint y: 138, endPoint x: 129, endPoint y: 136, distance: 86.4
click at [129, 136] on div "Search Results All Accounts" at bounding box center [545, 342] width 1090 height 684
click at [1056, 124] on button "Find" at bounding box center [1070, 133] width 29 height 19
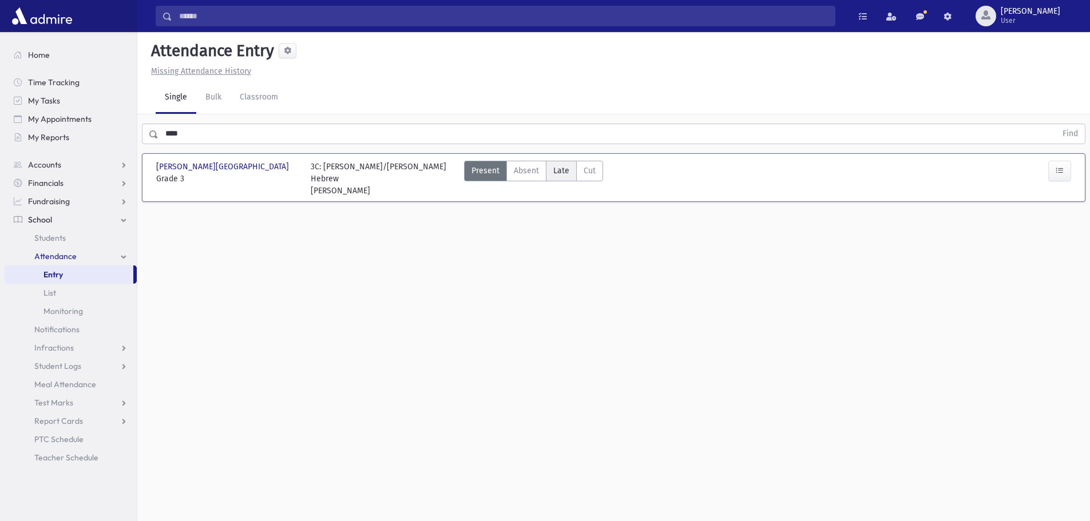
click at [563, 170] on span "Late" at bounding box center [561, 171] width 16 height 12
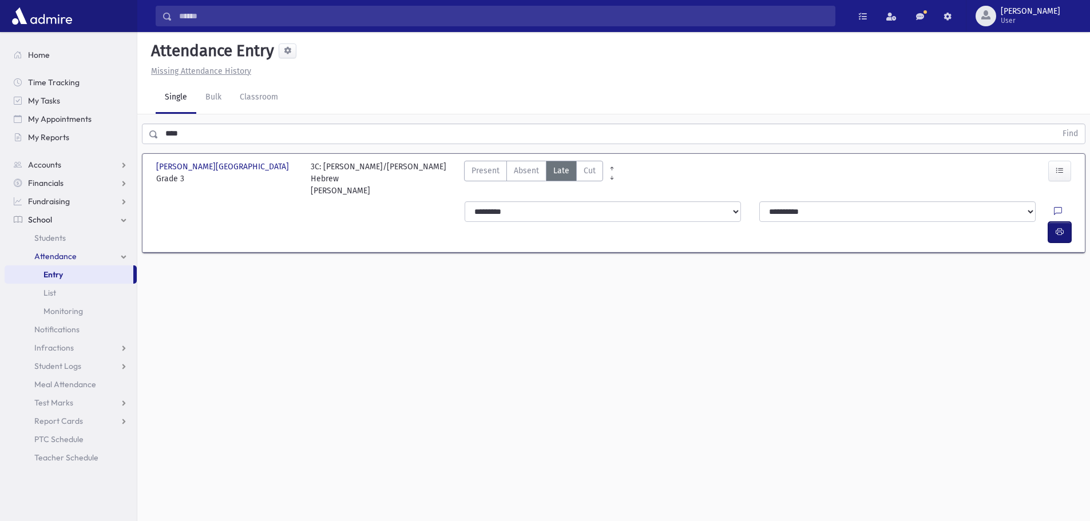
click at [1058, 227] on icon "button" at bounding box center [1060, 232] width 8 height 10
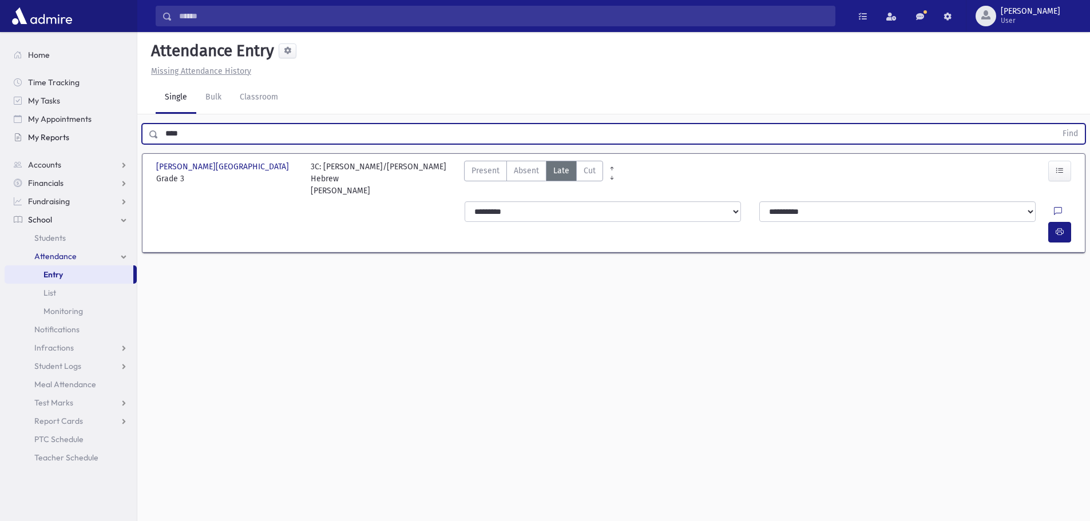
drag, startPoint x: 197, startPoint y: 131, endPoint x: 132, endPoint y: 139, distance: 65.1
click at [134, 138] on div "Search Results All Accounts" at bounding box center [545, 273] width 1090 height 547
click at [1056, 124] on button "Find" at bounding box center [1070, 133] width 29 height 19
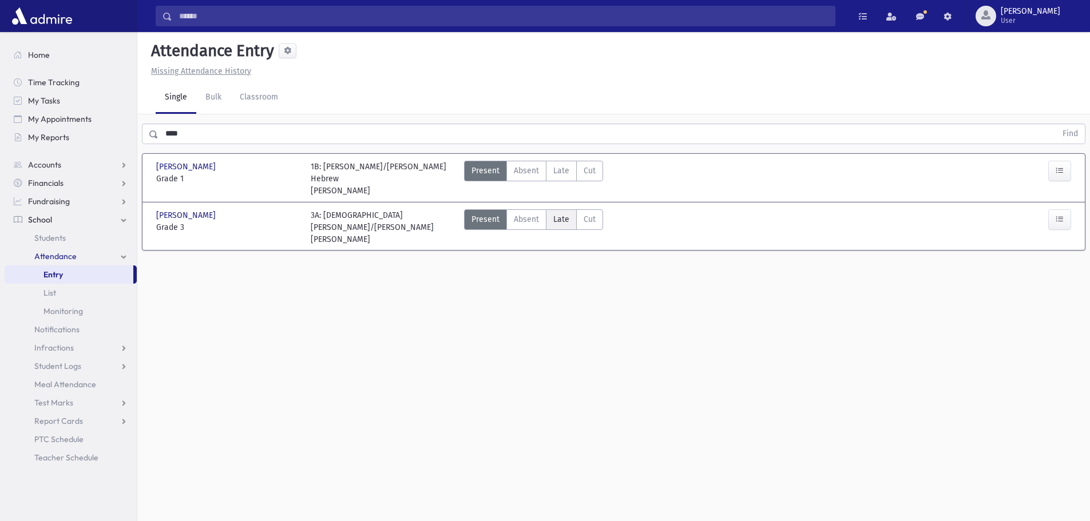
click at [560, 220] on span "Late" at bounding box center [561, 219] width 16 height 12
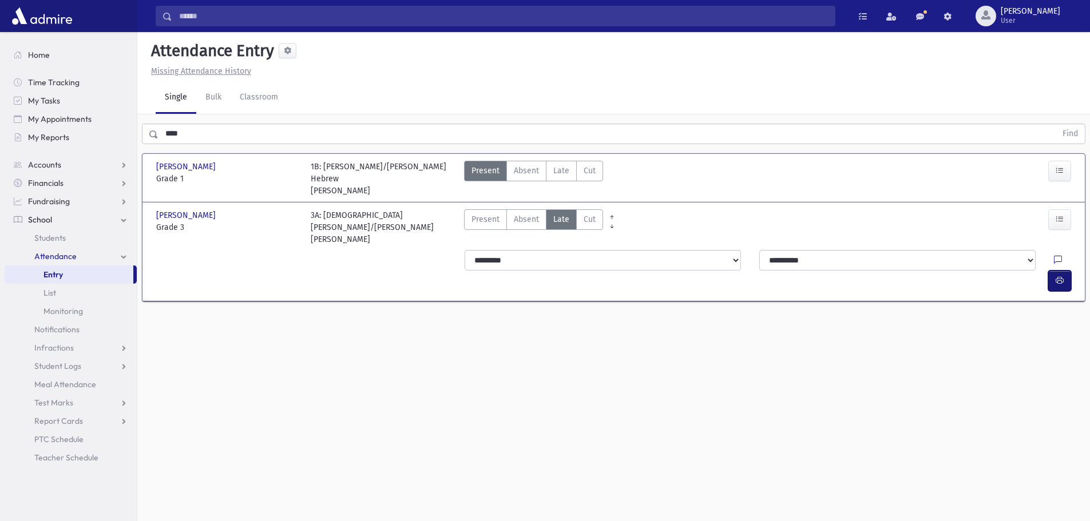
click at [1059, 276] on icon "button" at bounding box center [1060, 281] width 8 height 10
click at [569, 167] on label "Late Late" at bounding box center [561, 171] width 31 height 21
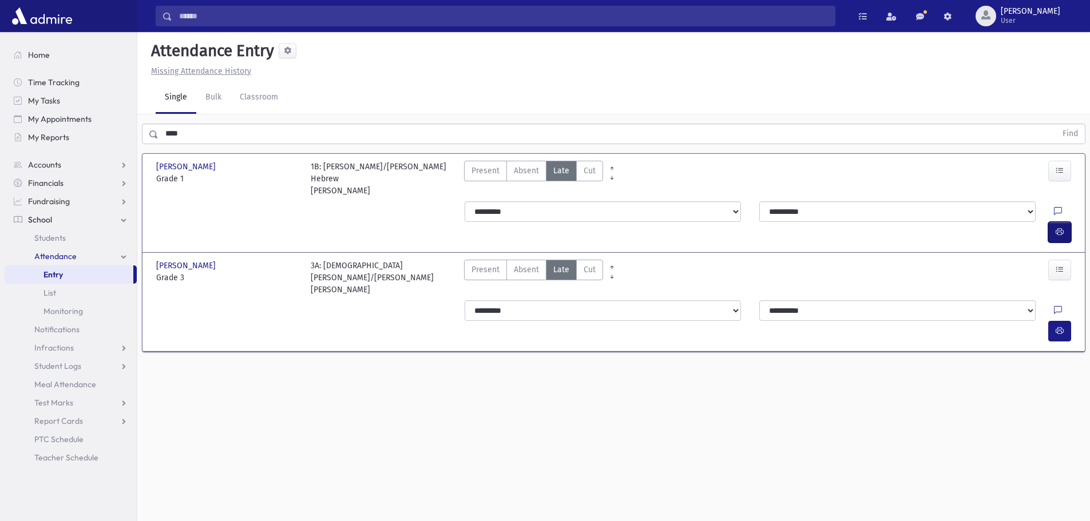
click at [1058, 227] on icon "button" at bounding box center [1060, 232] width 8 height 10
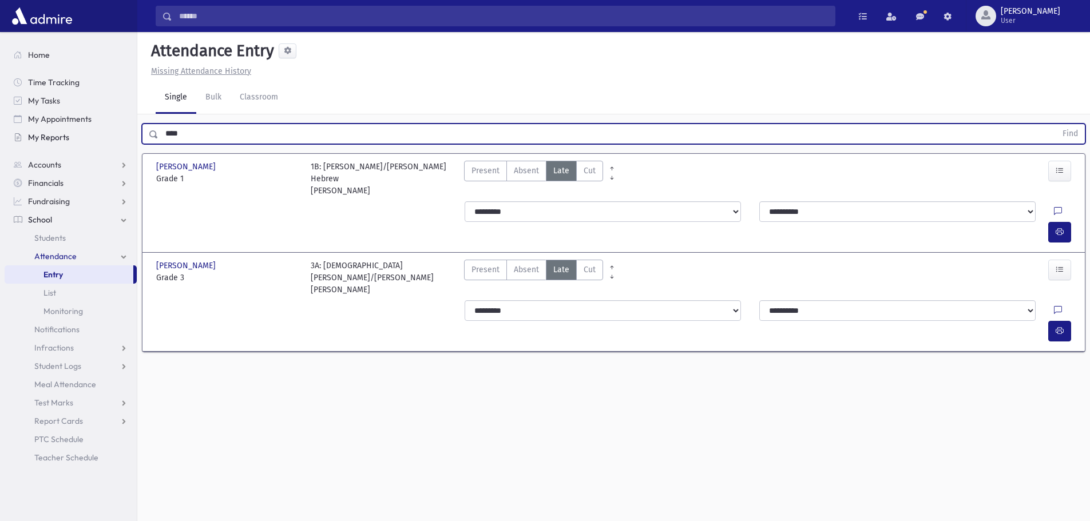
drag, startPoint x: 197, startPoint y: 134, endPoint x: 102, endPoint y: 137, distance: 95.0
click at [109, 142] on div "Search Results All Accounts" at bounding box center [545, 273] width 1090 height 547
type input "****"
click at [1056, 124] on button "Find" at bounding box center [1070, 133] width 29 height 19
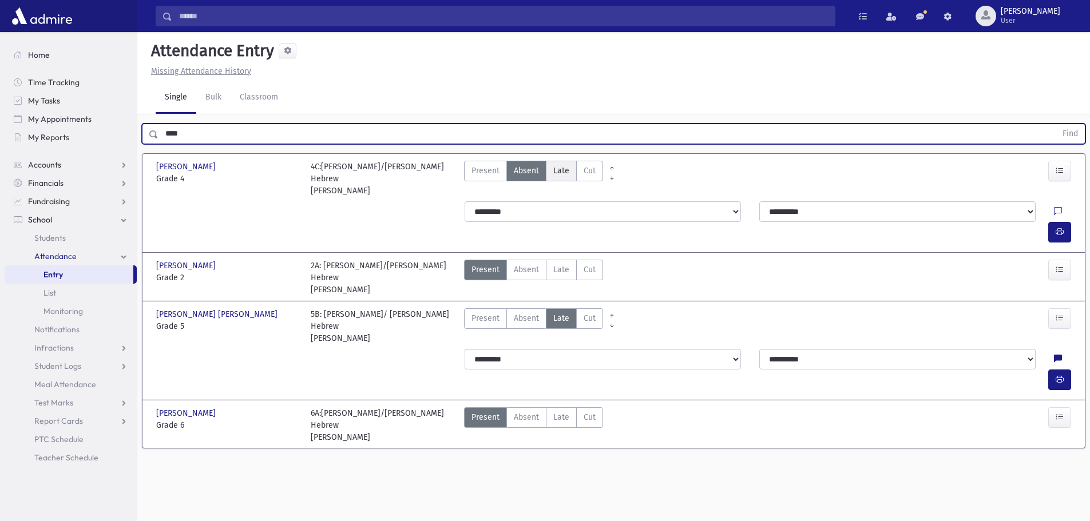
click at [565, 167] on span "Late" at bounding box center [561, 171] width 16 height 12
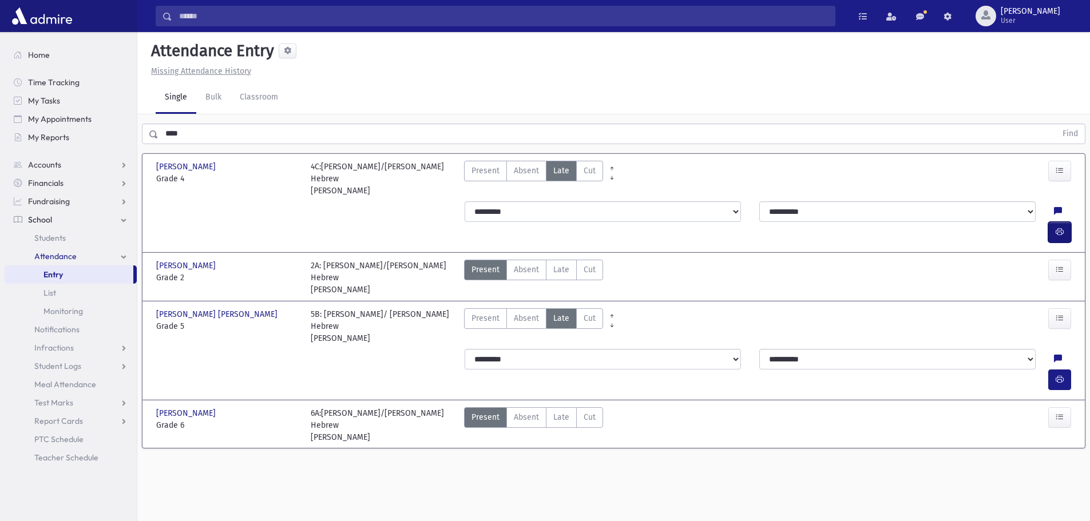
click at [1060, 227] on icon "button" at bounding box center [1060, 232] width 8 height 10
click at [564, 264] on span "Late" at bounding box center [561, 270] width 16 height 12
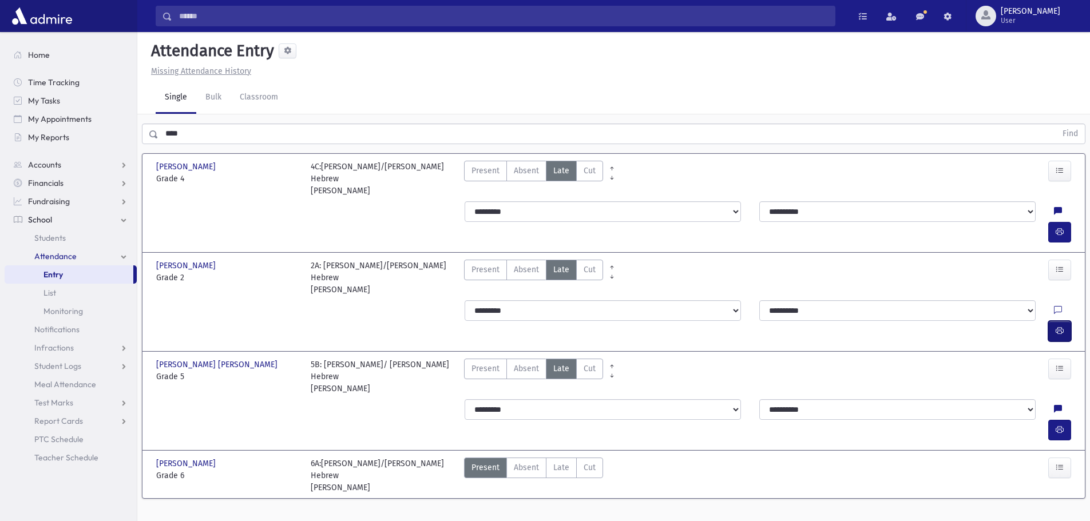
click at [1066, 321] on button "button" at bounding box center [1059, 331] width 23 height 21
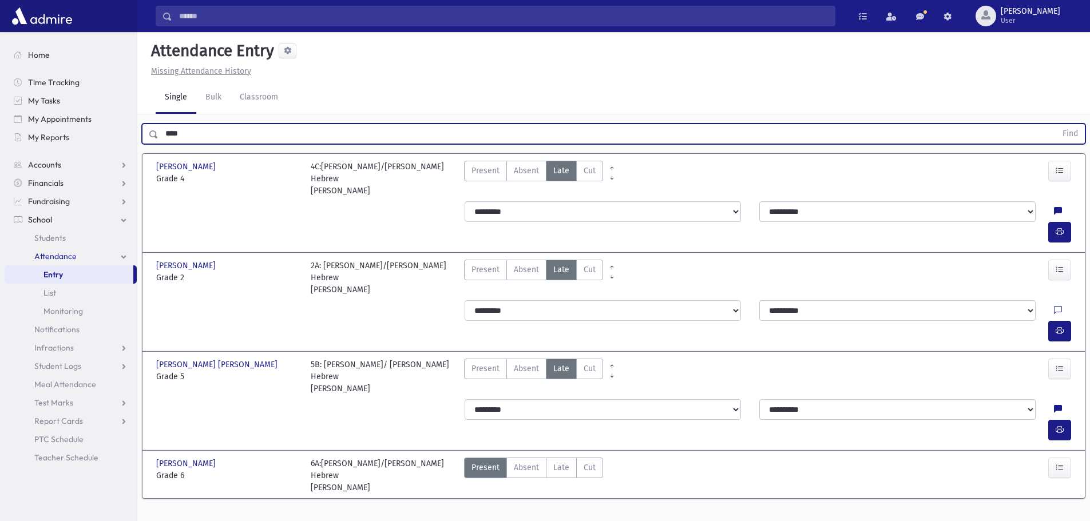
drag, startPoint x: 194, startPoint y: 136, endPoint x: 128, endPoint y: 146, distance: 66.6
click at [126, 143] on div "Search Results All Accounts" at bounding box center [545, 273] width 1090 height 547
